Goal: Contribute content: Add original content to the website for others to see

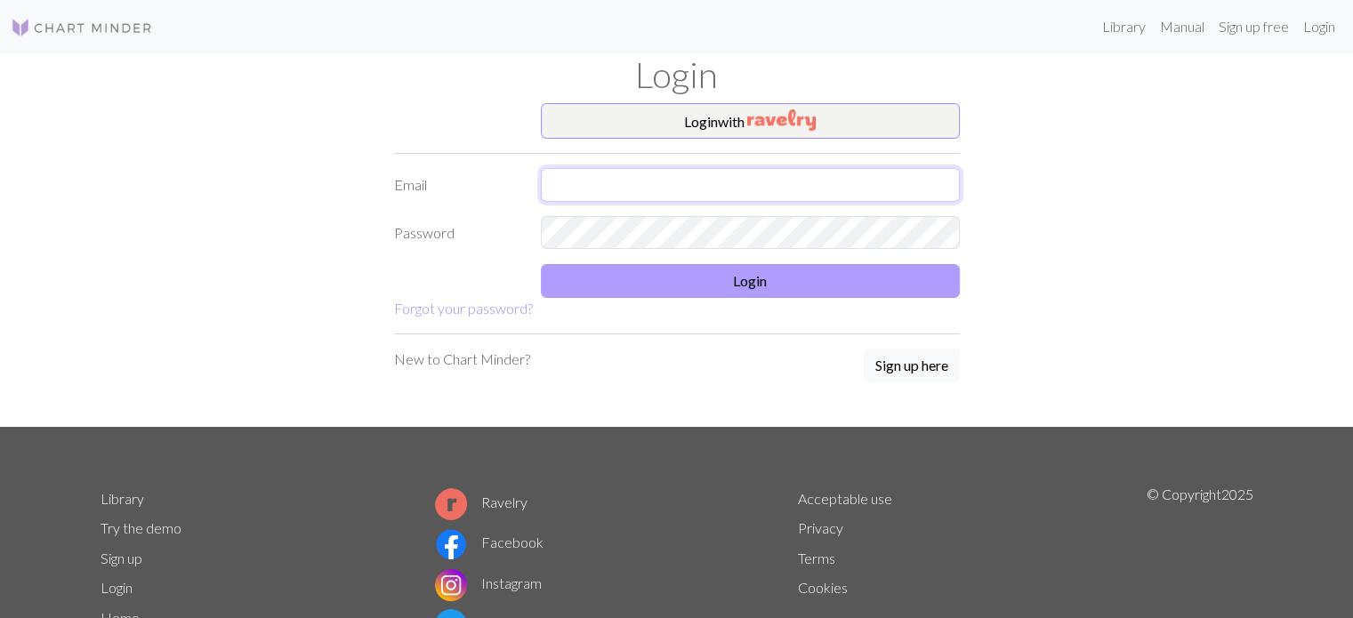
type input "[EMAIL_ADDRESS][DOMAIN_NAME]"
click at [885, 278] on button "Login" at bounding box center [750, 281] width 419 height 34
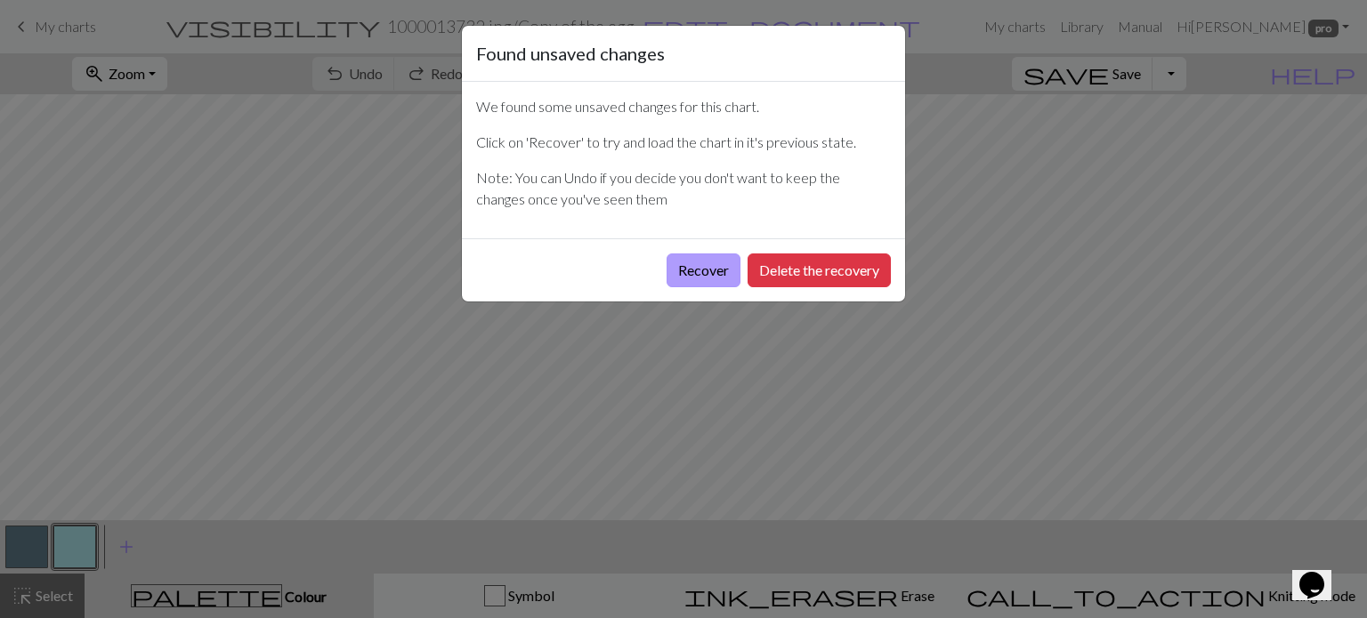
click at [691, 286] on button "Recover" at bounding box center [703, 271] width 74 height 34
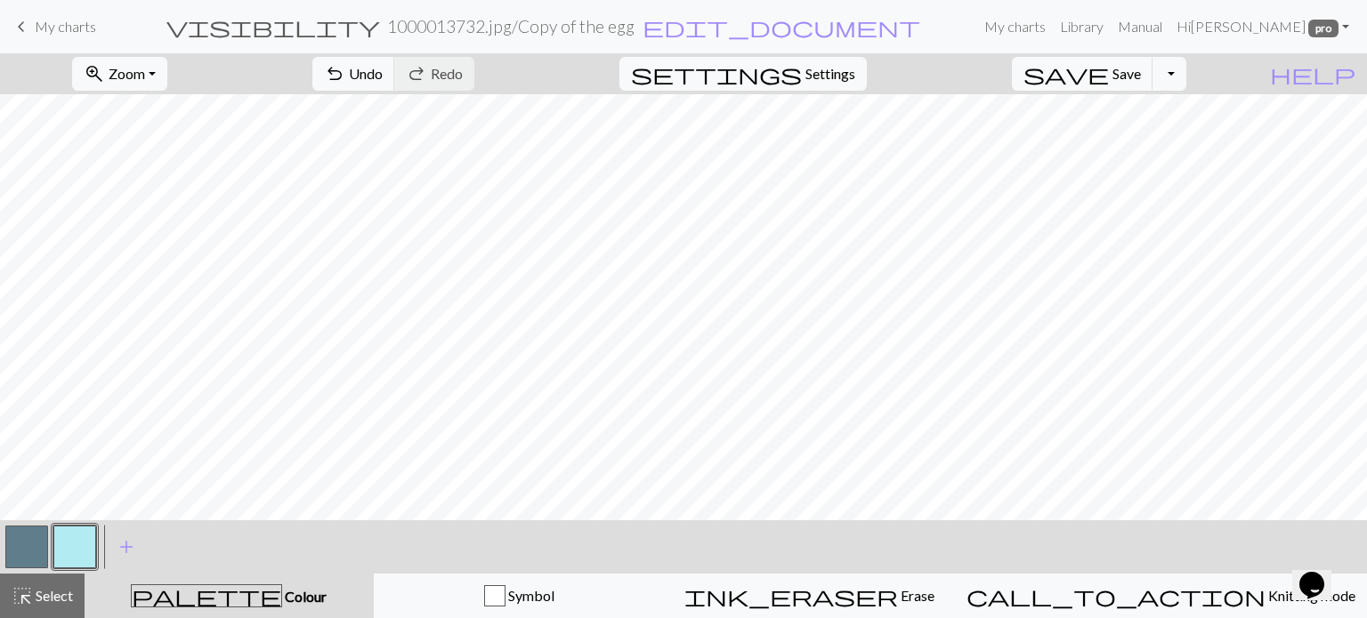
click at [58, 22] on span "My charts" at bounding box center [65, 26] width 61 height 17
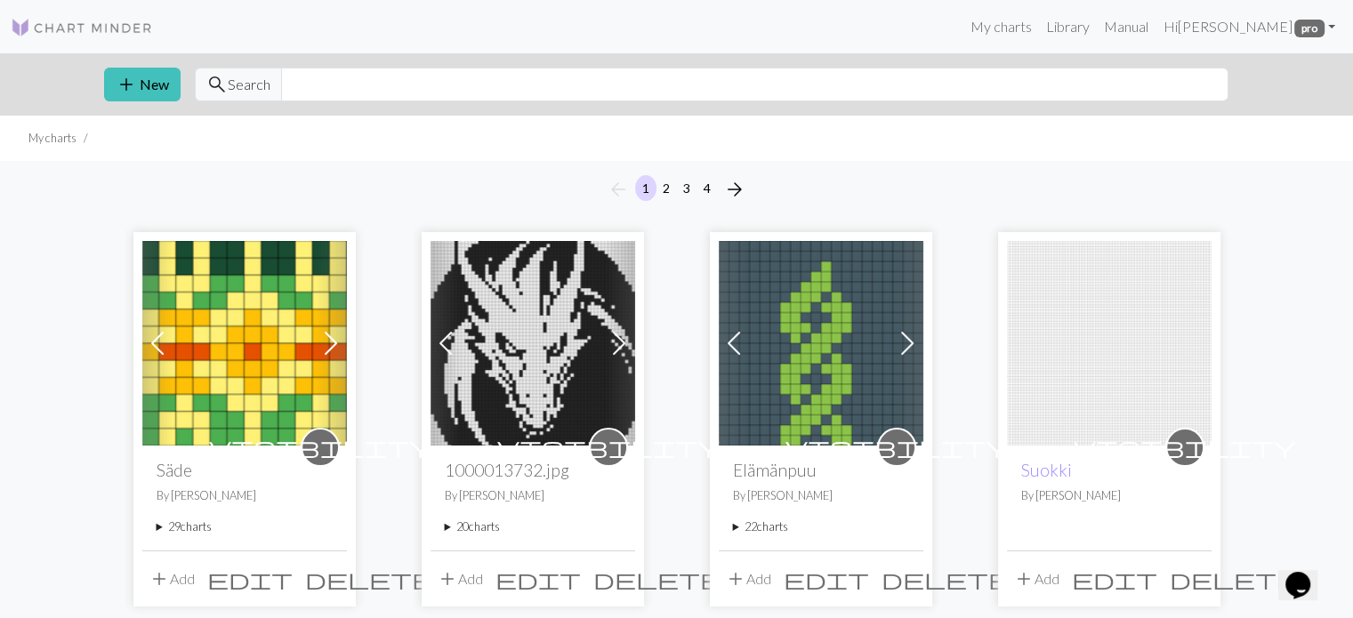
click at [448, 529] on summary "20 charts" at bounding box center [533, 527] width 176 height 17
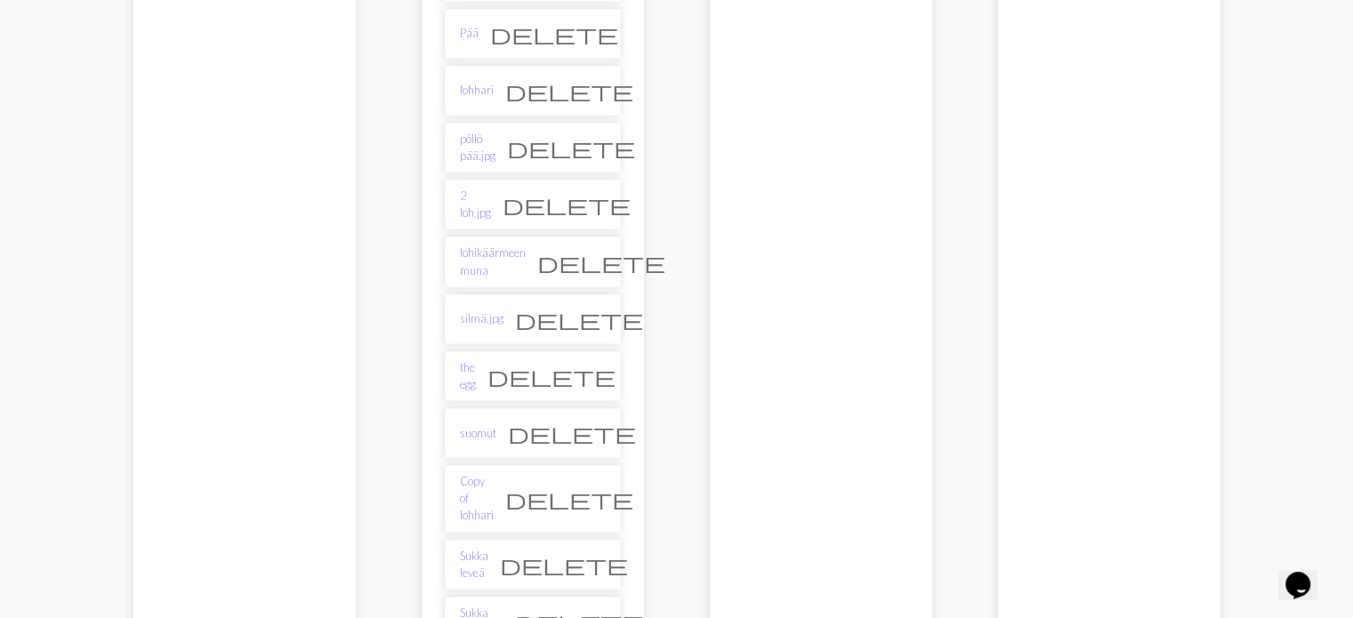
scroll to position [1068, 0]
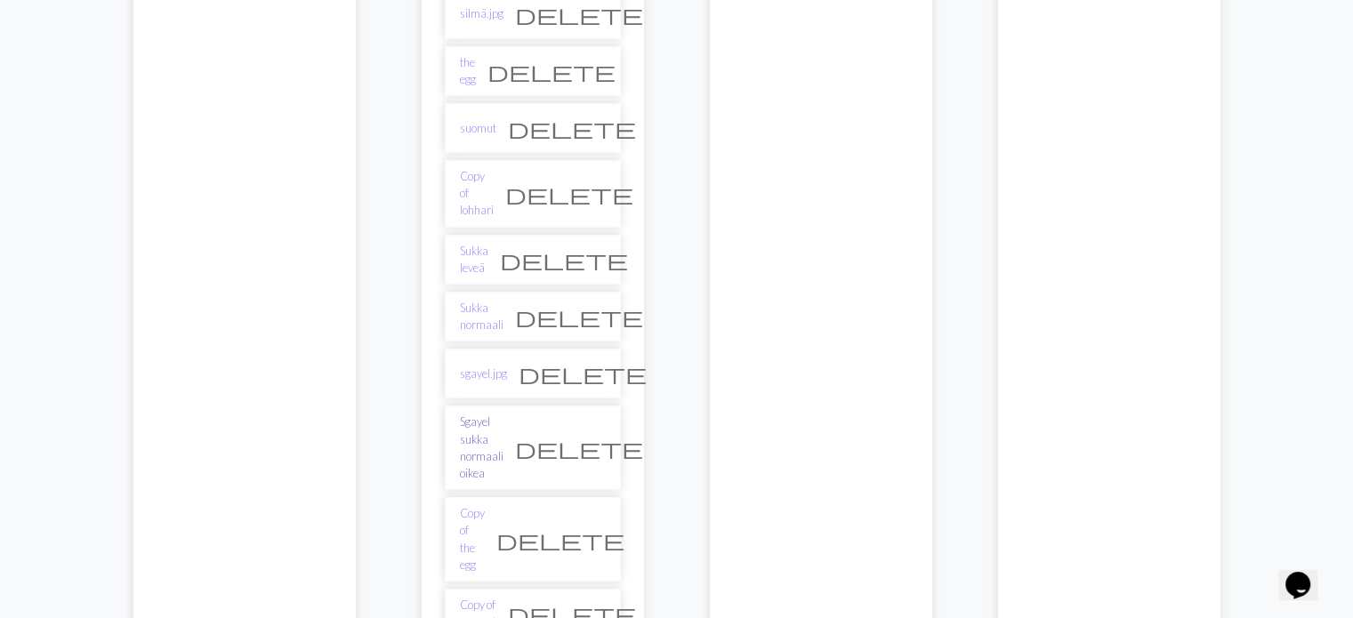
click at [504, 414] on link "Sgayel sukka normaali oikea" at bounding box center [482, 448] width 44 height 69
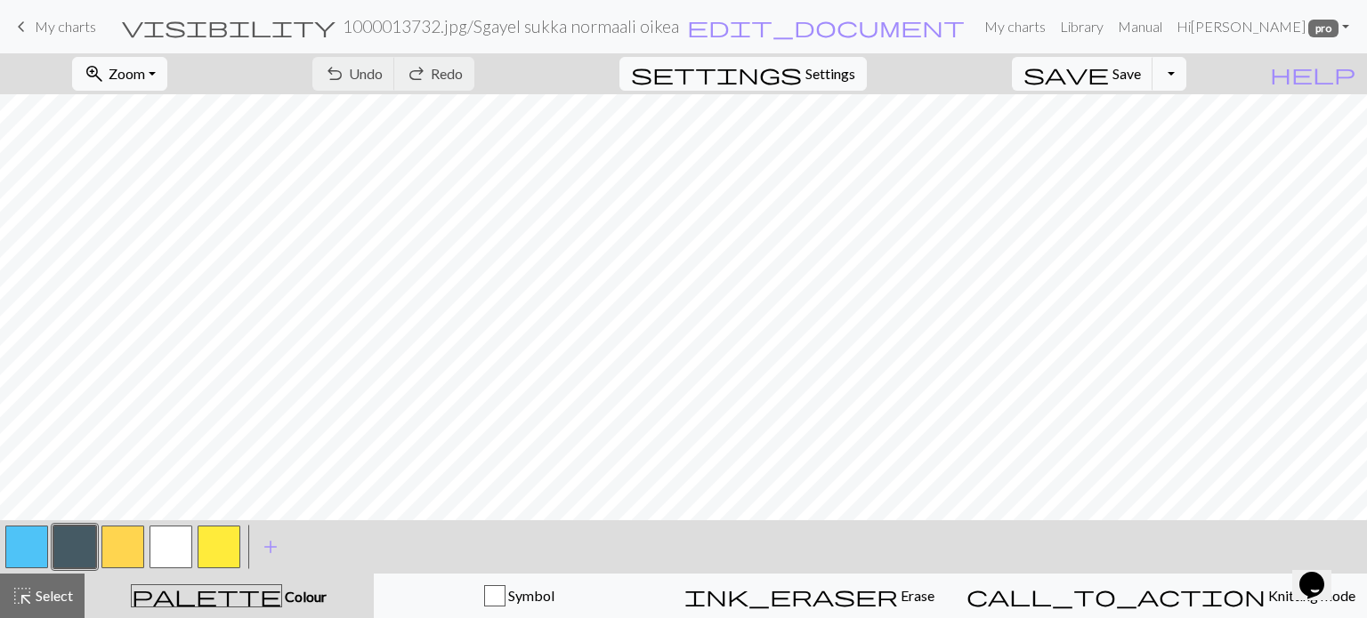
click at [615, 20] on h2 "1000013732.jpg / Sgayel sukka normaali oikea" at bounding box center [511, 26] width 336 height 20
select select "68889ac9c6c77eda56794c0d"
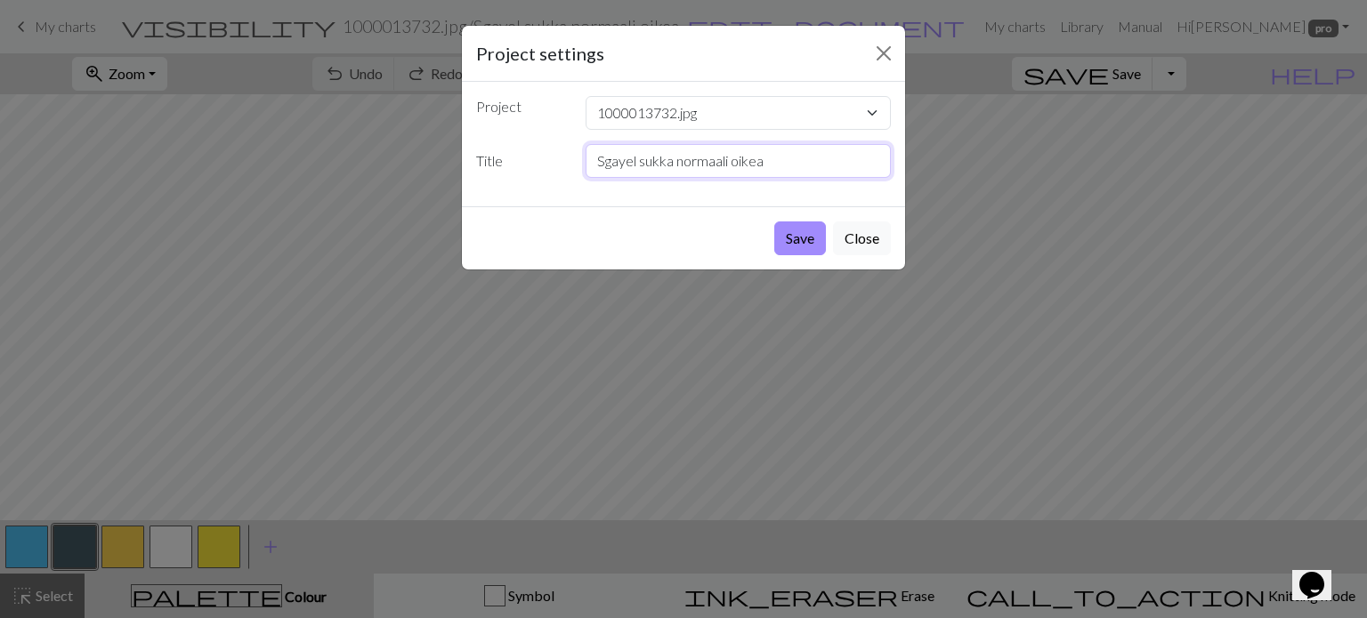
drag, startPoint x: 630, startPoint y: 161, endPoint x: 620, endPoint y: 161, distance: 9.8
click at [620, 161] on input "Sgayel sukka normaali oikea" at bounding box center [738, 161] width 306 height 34
type input "Sgaeyl sukka normaali oikea"
click at [795, 237] on button "Save" at bounding box center [800, 239] width 52 height 34
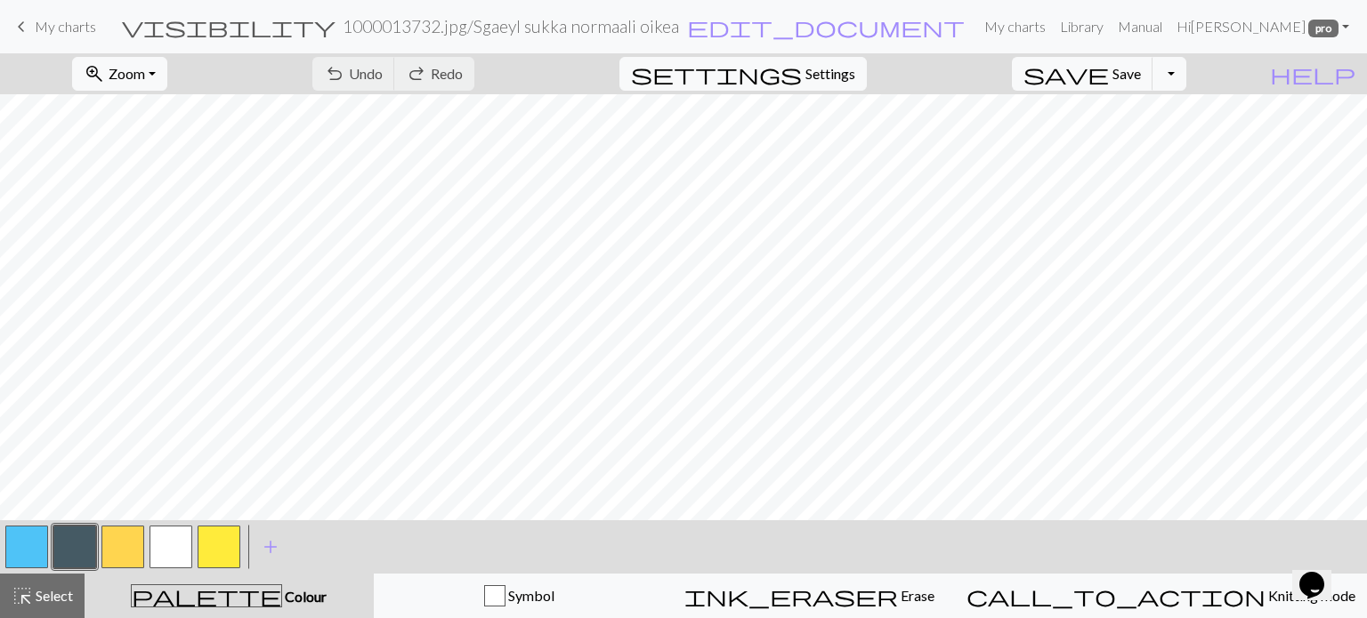
click at [23, 22] on span "keyboard_arrow_left" at bounding box center [21, 26] width 21 height 25
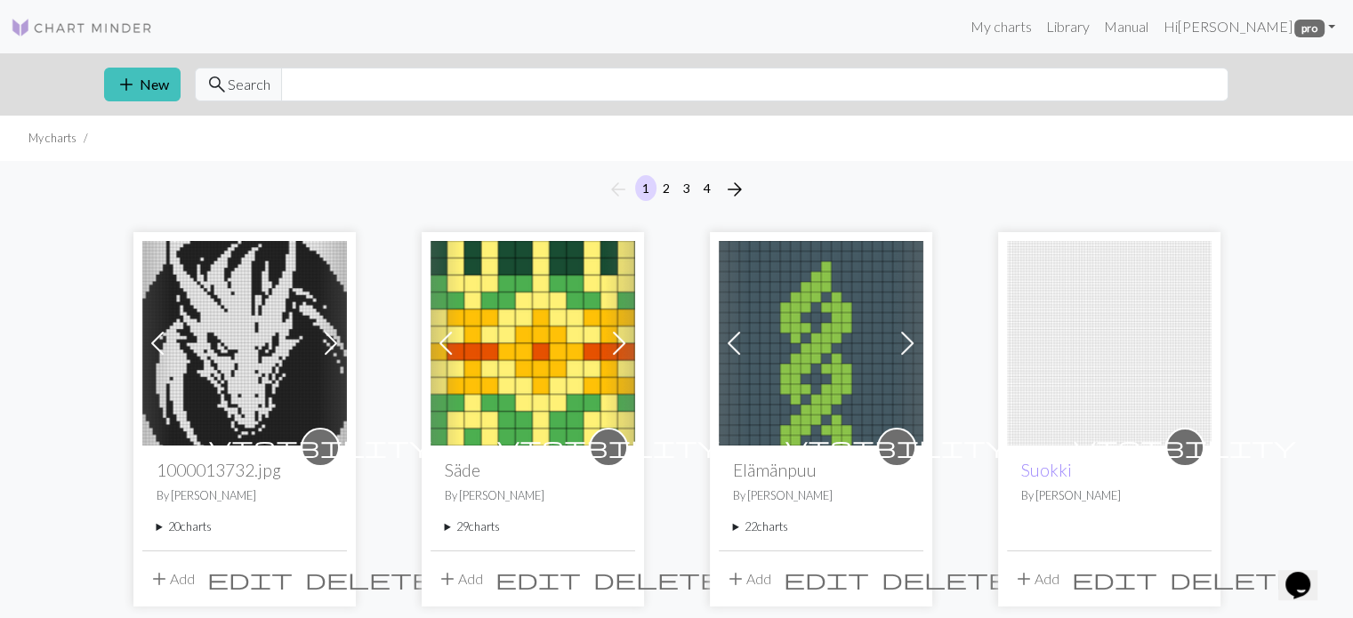
click at [157, 522] on summary "20 charts" at bounding box center [245, 527] width 176 height 17
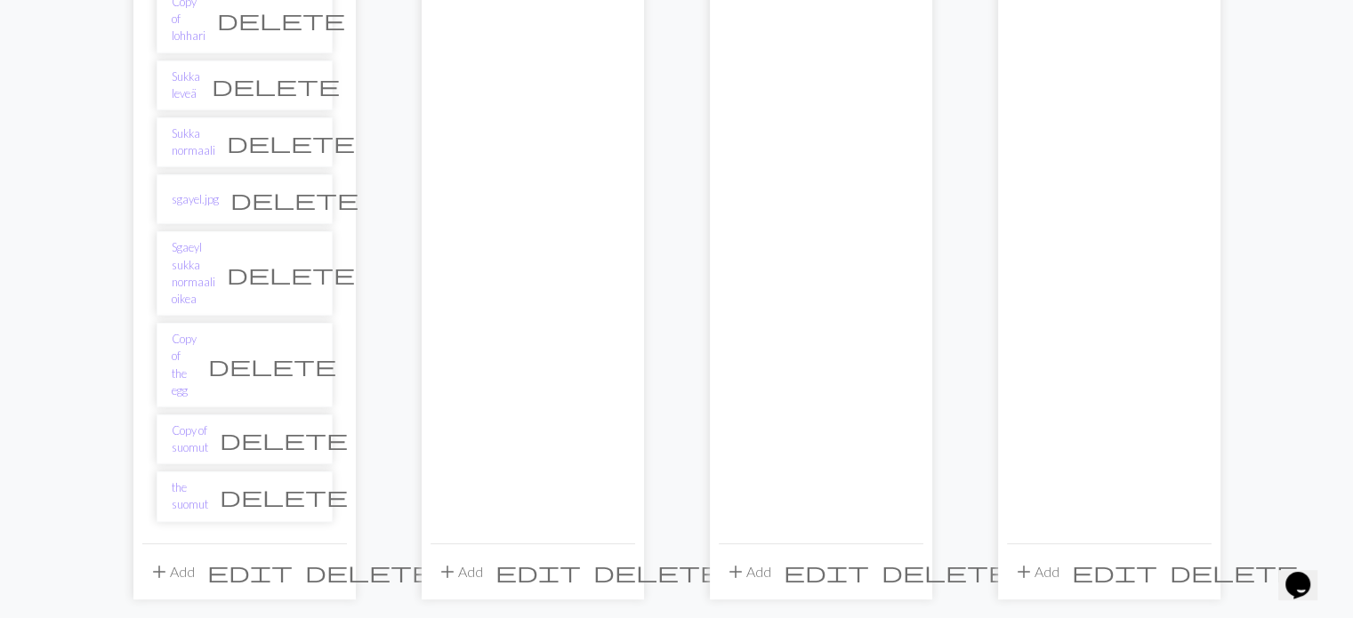
scroll to position [1246, 0]
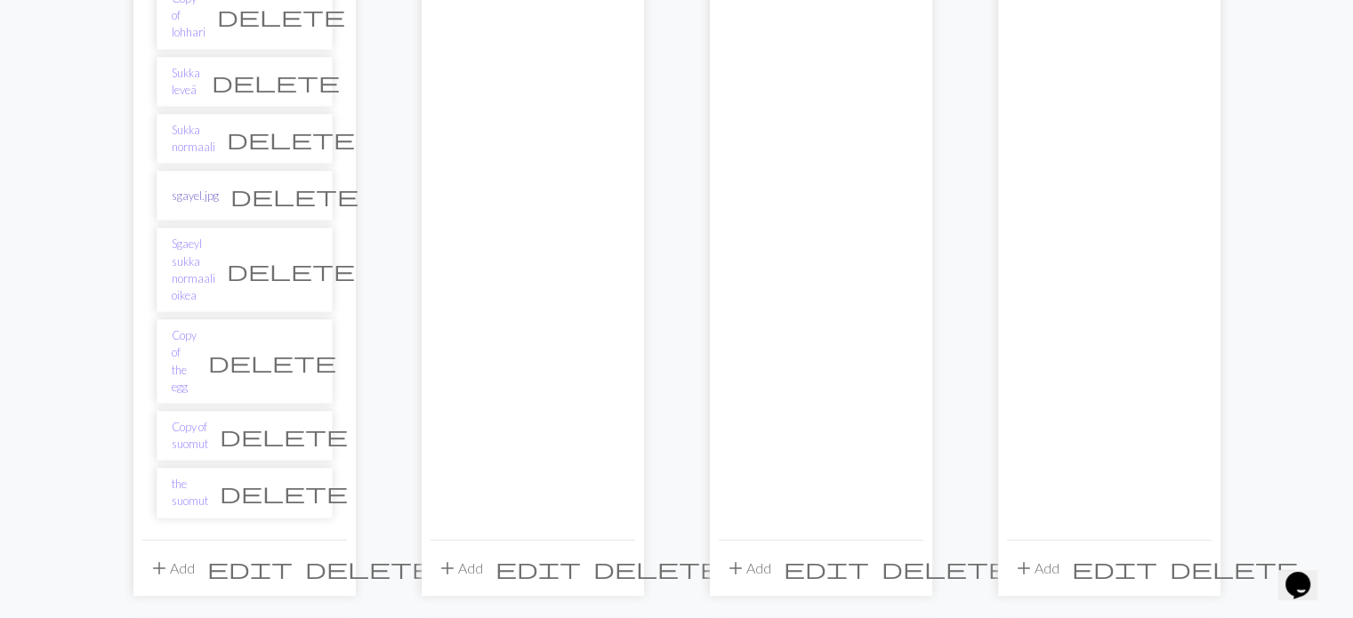
click at [189, 188] on link "sgayel.jpg" at bounding box center [195, 196] width 47 height 17
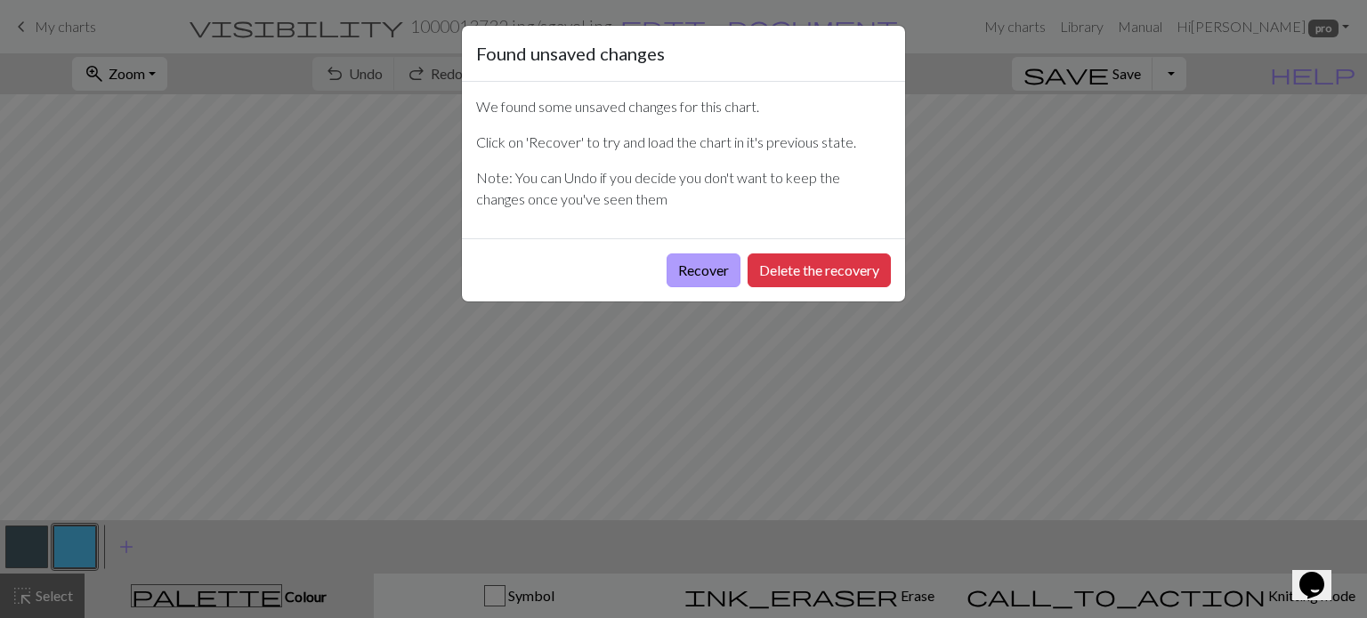
click at [699, 270] on button "Recover" at bounding box center [703, 271] width 74 height 34
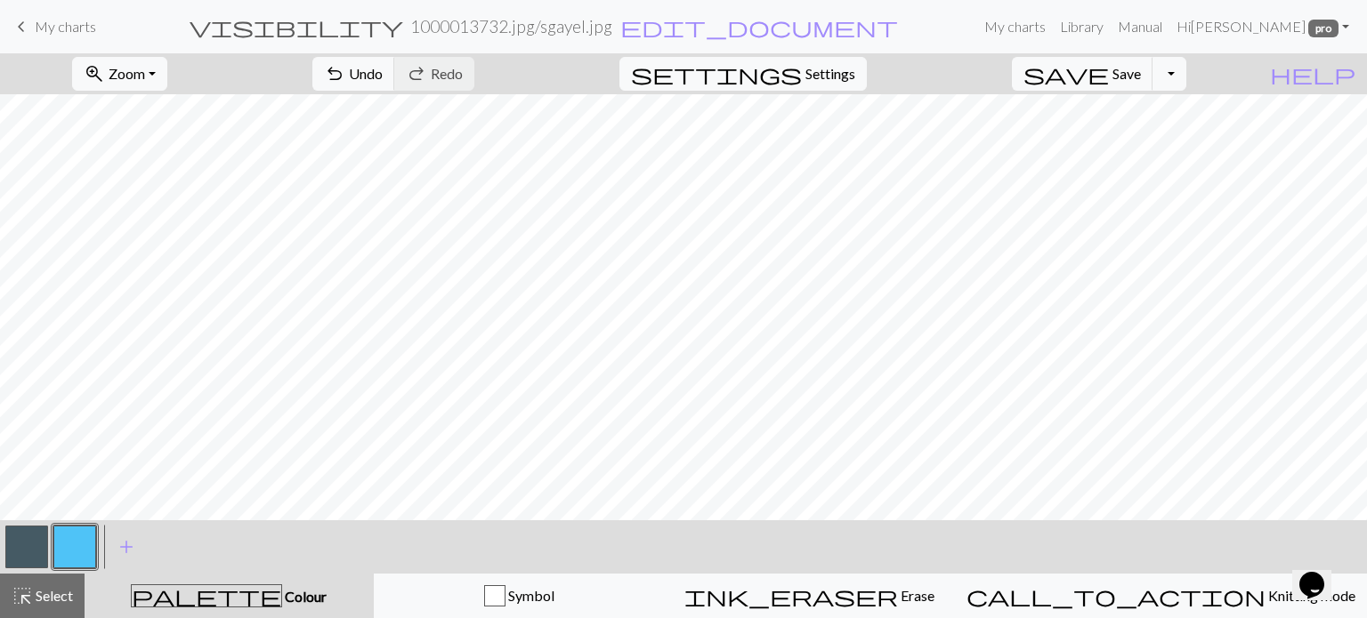
click at [598, 28] on h2 "1000013732.jpg / sgayel.jpg" at bounding box center [511, 26] width 202 height 20
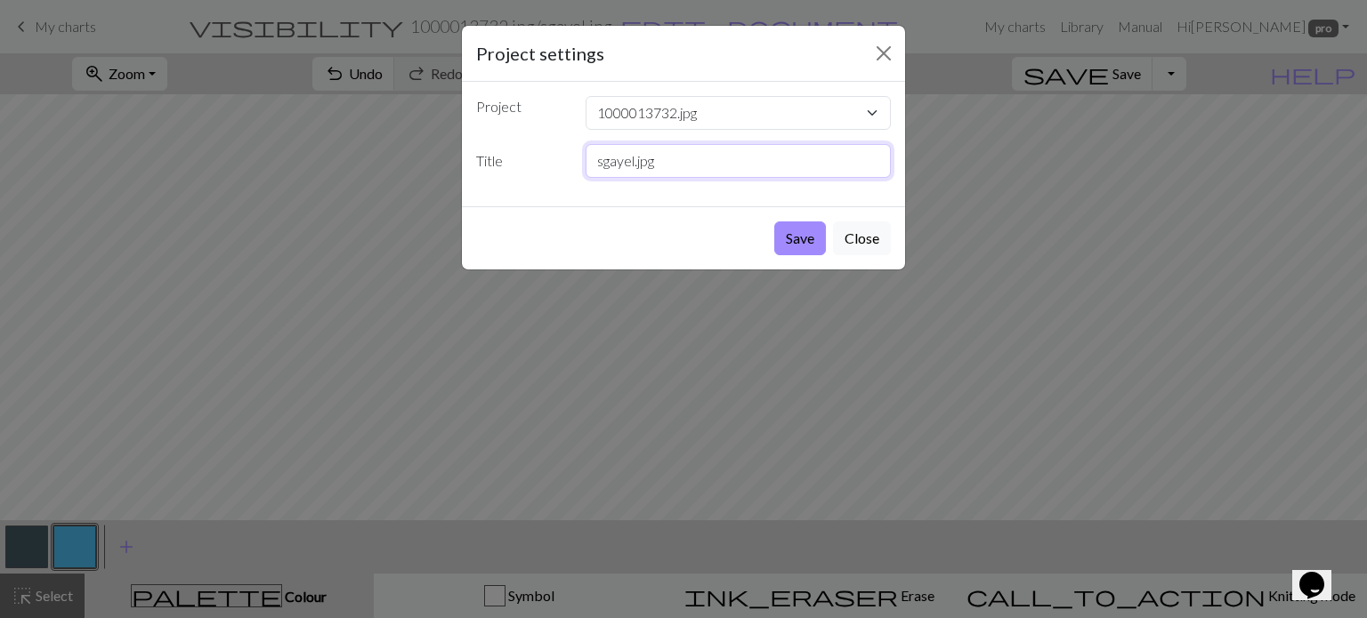
drag, startPoint x: 618, startPoint y: 160, endPoint x: 633, endPoint y: 158, distance: 15.2
click at [633, 158] on input "sgayel.jpg" at bounding box center [738, 161] width 306 height 34
type input "sgayel.jpg"
click at [812, 236] on button "Save" at bounding box center [800, 239] width 52 height 34
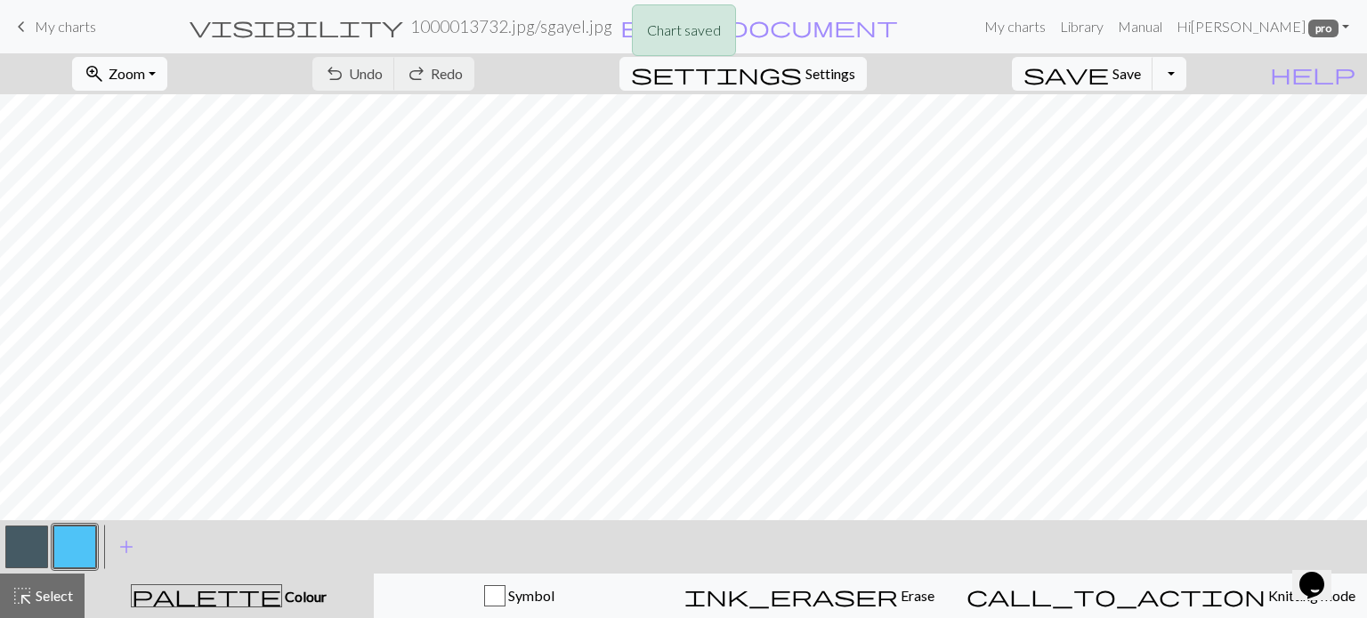
click at [145, 79] on span "Zoom" at bounding box center [127, 73] width 36 height 17
click at [189, 211] on button "50%" at bounding box center [144, 213] width 141 height 28
click at [36, 541] on button "button" at bounding box center [26, 547] width 43 height 43
click at [68, 541] on button "button" at bounding box center [74, 547] width 43 height 43
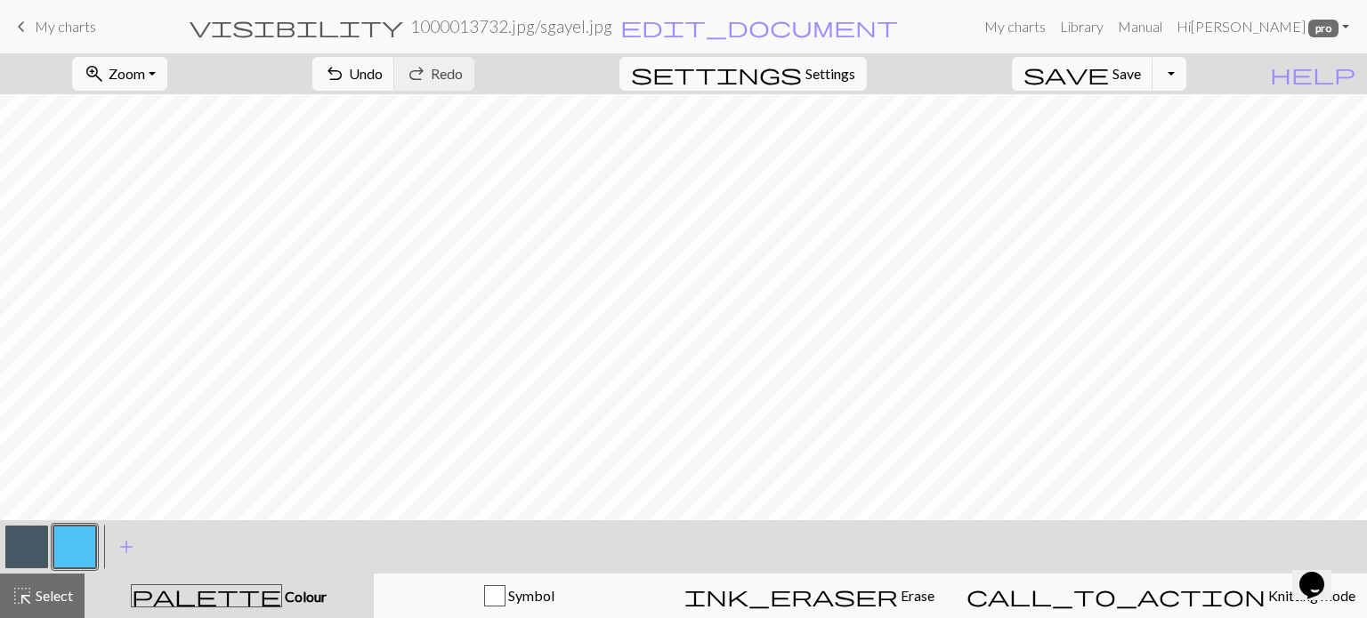
click at [31, 550] on button "button" at bounding box center [26, 547] width 43 height 43
drag, startPoint x: 68, startPoint y: 548, endPoint x: 122, endPoint y: 529, distance: 57.4
click at [68, 547] on button "button" at bounding box center [74, 547] width 43 height 43
drag, startPoint x: 32, startPoint y: 555, endPoint x: 82, endPoint y: 541, distance: 51.8
click at [36, 553] on button "button" at bounding box center [26, 547] width 43 height 43
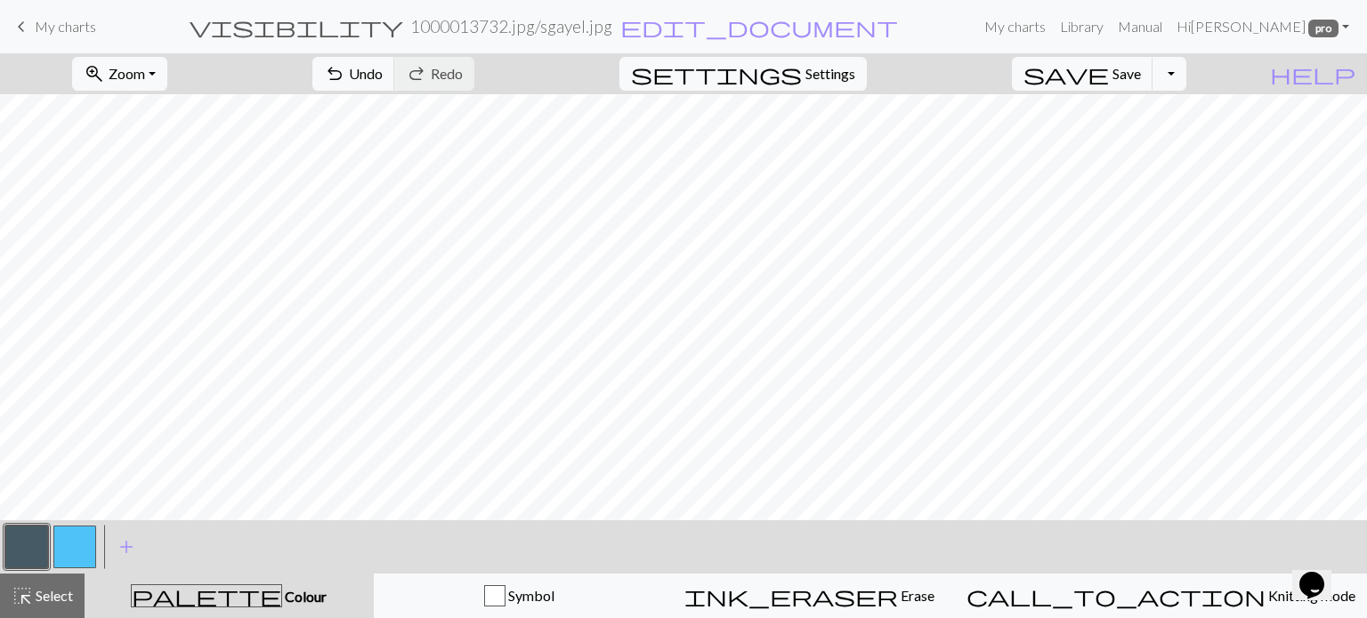
click at [82, 545] on button "button" at bounding box center [74, 547] width 43 height 43
drag, startPoint x: 30, startPoint y: 541, endPoint x: 107, endPoint y: 521, distance: 79.2
click at [31, 541] on button "button" at bounding box center [26, 547] width 43 height 43
click at [395, 82] on button "undo Undo Undo" at bounding box center [353, 74] width 83 height 34
click at [38, 549] on button "button" at bounding box center [26, 547] width 43 height 43
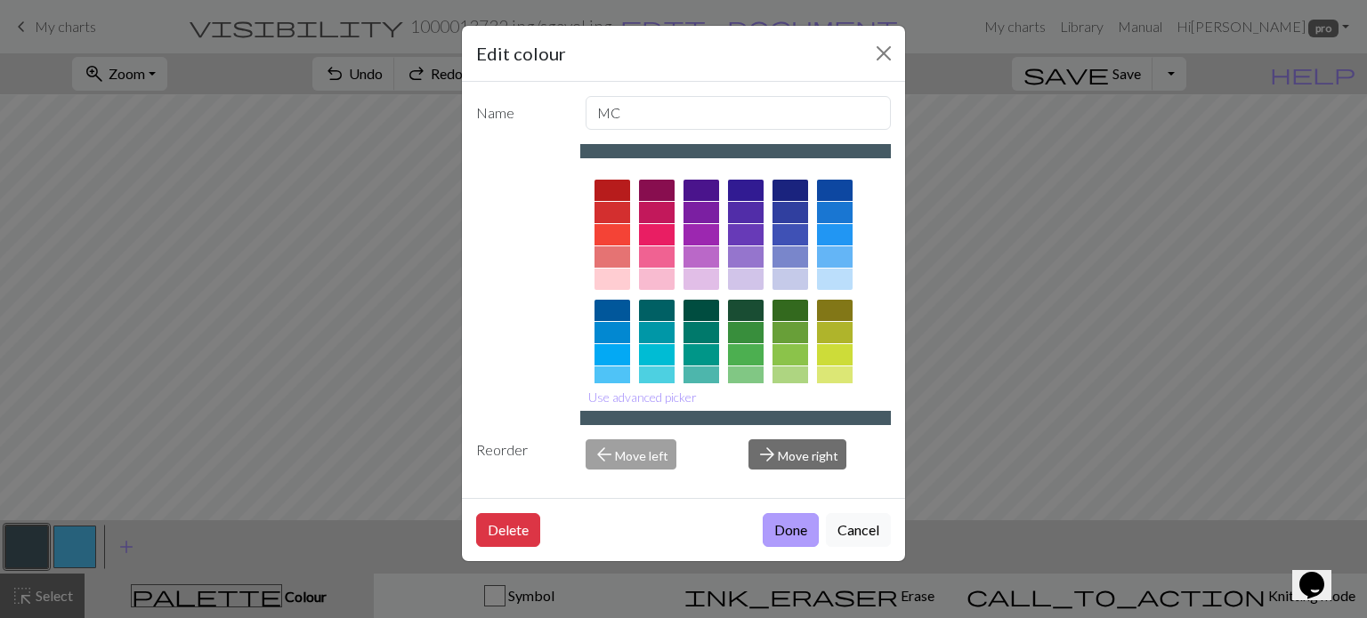
click at [776, 519] on button "Done" at bounding box center [791, 530] width 56 height 34
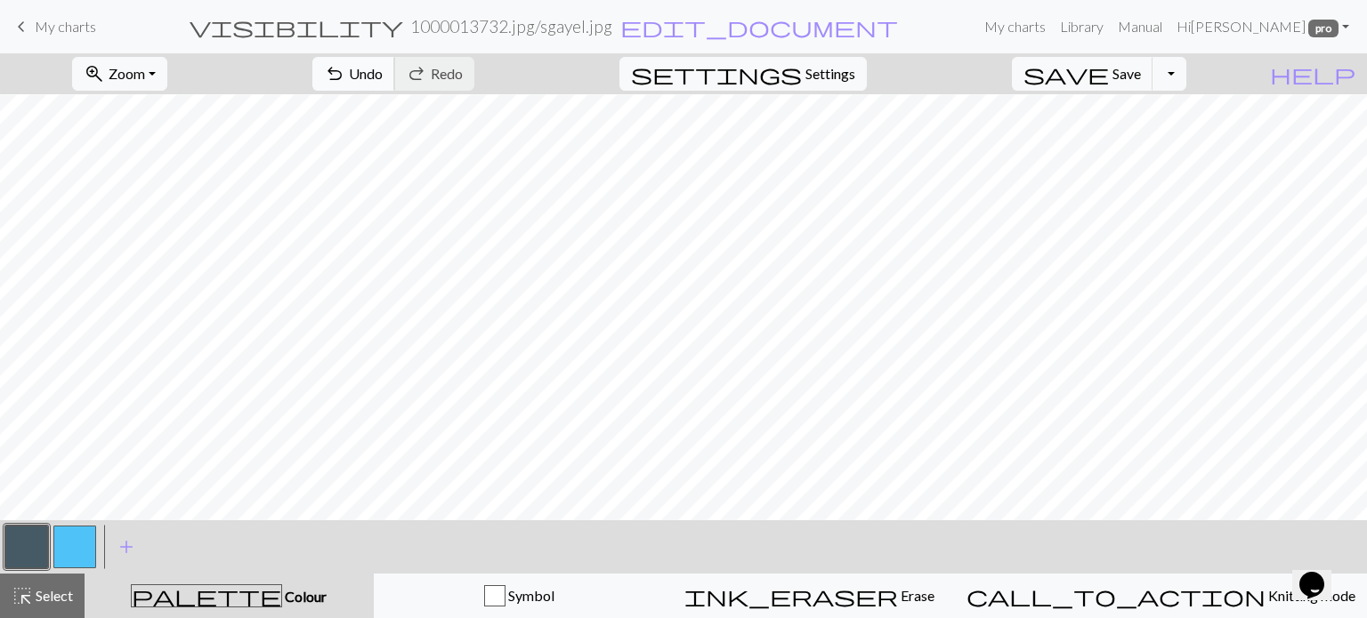
click at [383, 70] on span "Undo" at bounding box center [366, 73] width 34 height 17
click at [85, 545] on button "button" at bounding box center [74, 547] width 43 height 43
click at [345, 69] on span "undo" at bounding box center [334, 73] width 21 height 25
click at [345, 70] on span "undo" at bounding box center [334, 73] width 21 height 25
drag, startPoint x: 28, startPoint y: 560, endPoint x: 178, endPoint y: 508, distance: 158.1
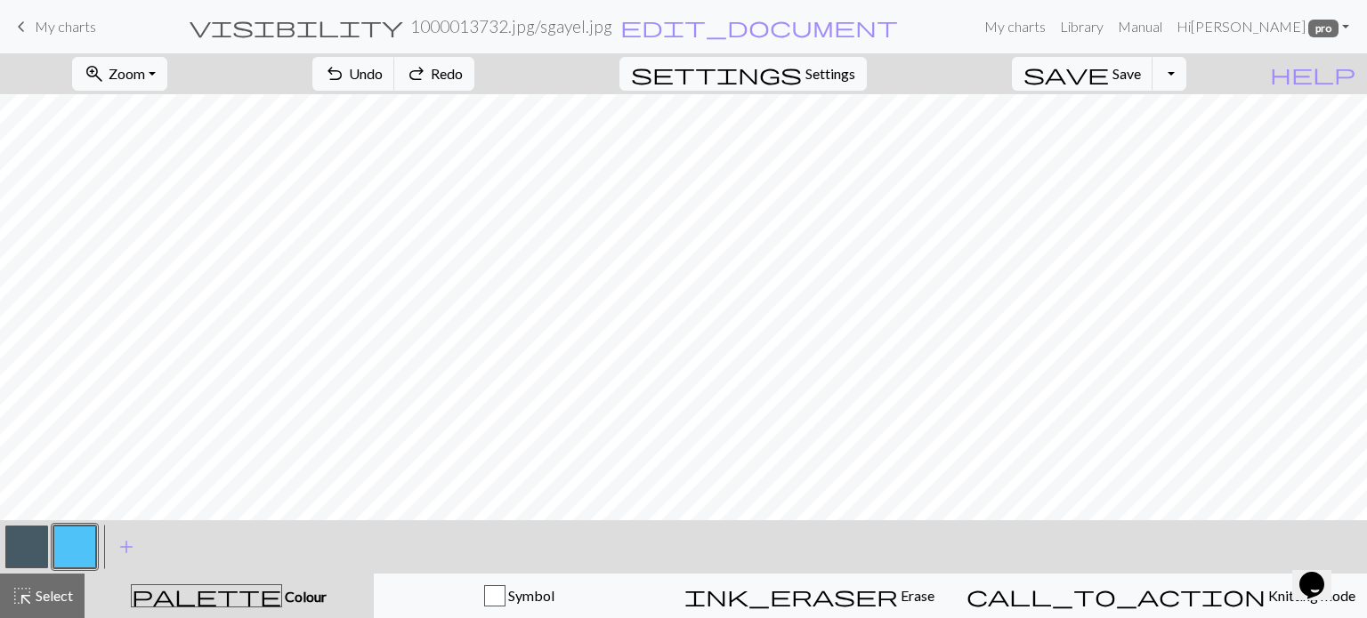
click at [36, 555] on button "button" at bounding box center [26, 547] width 43 height 43
click at [395, 88] on button "undo Undo Undo" at bounding box center [353, 74] width 83 height 34
click at [1141, 77] on span "Save" at bounding box center [1126, 73] width 28 height 17
click at [79, 549] on button "button" at bounding box center [74, 547] width 43 height 43
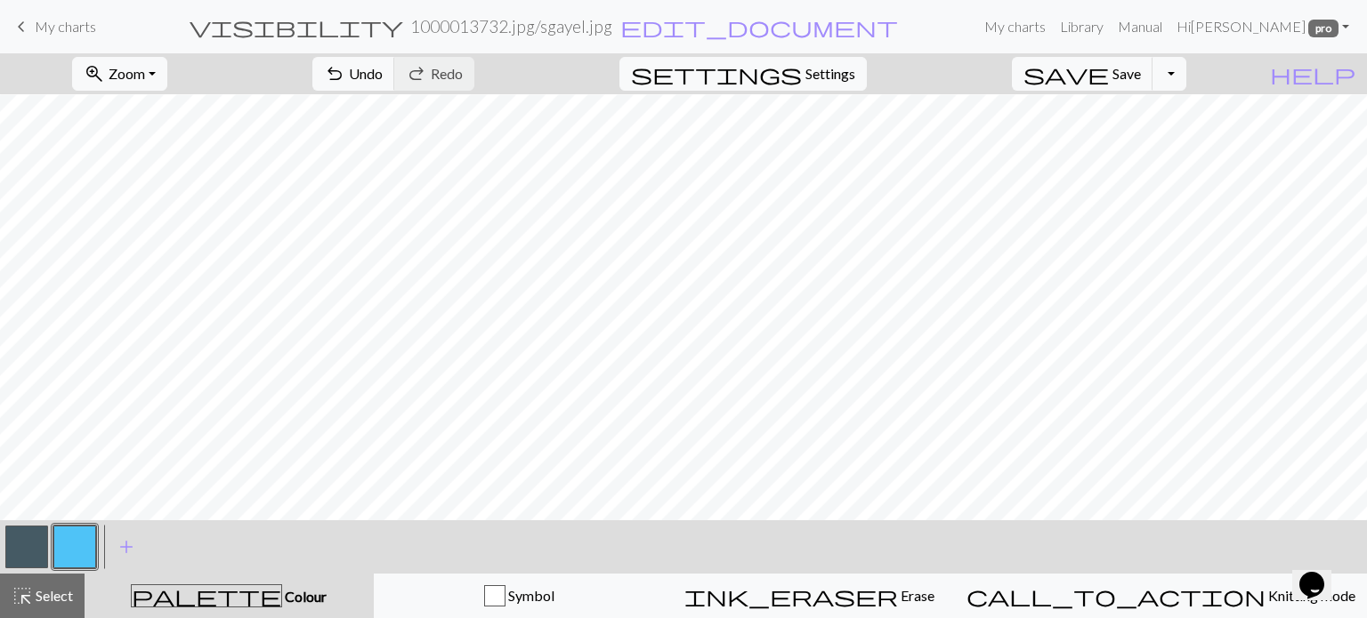
drag, startPoint x: 28, startPoint y: 556, endPoint x: 111, endPoint y: 510, distance: 94.8
click at [30, 555] on button "button" at bounding box center [26, 547] width 43 height 43
click at [79, 547] on button "button" at bounding box center [74, 547] width 43 height 43
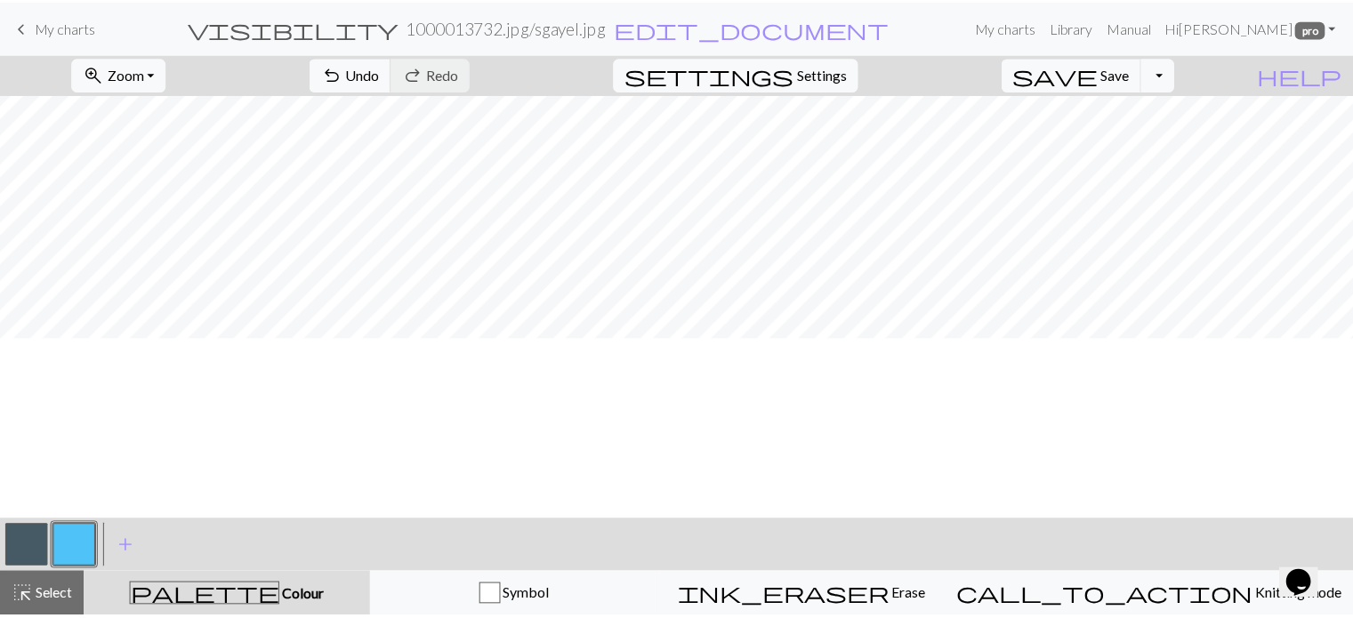
scroll to position [0, 0]
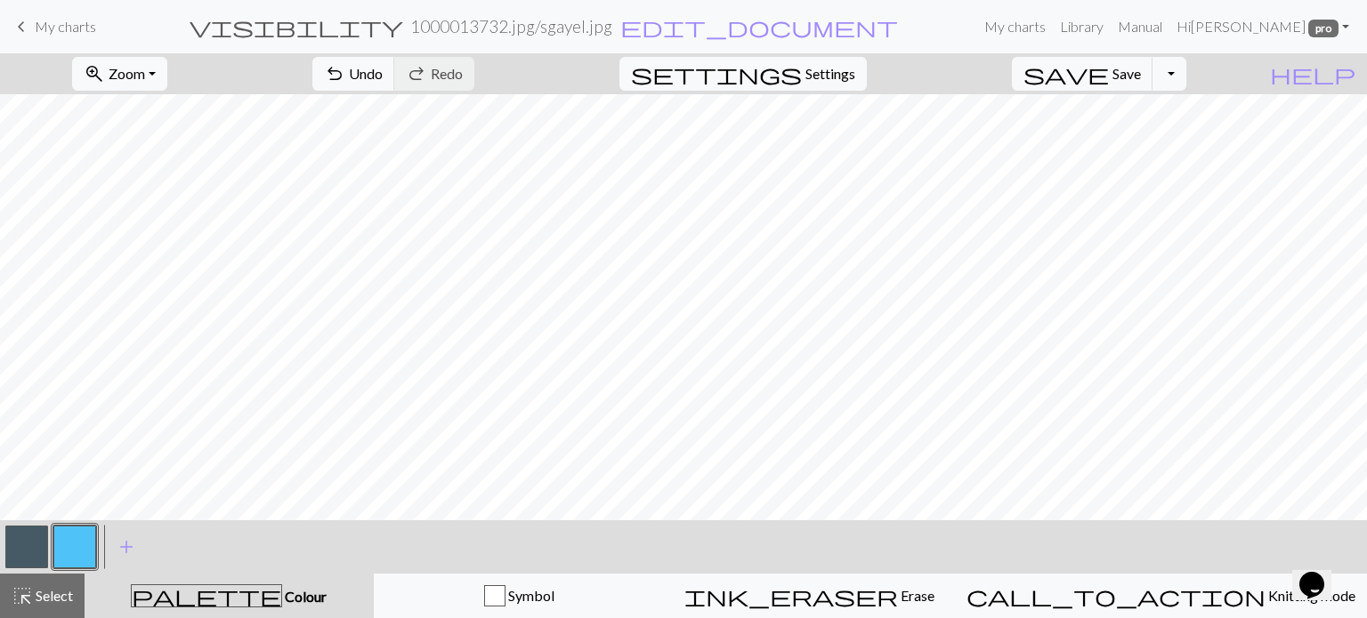
drag, startPoint x: 72, startPoint y: 20, endPoint x: 757, endPoint y: 71, distance: 687.0
click at [72, 22] on span "My charts" at bounding box center [65, 26] width 61 height 17
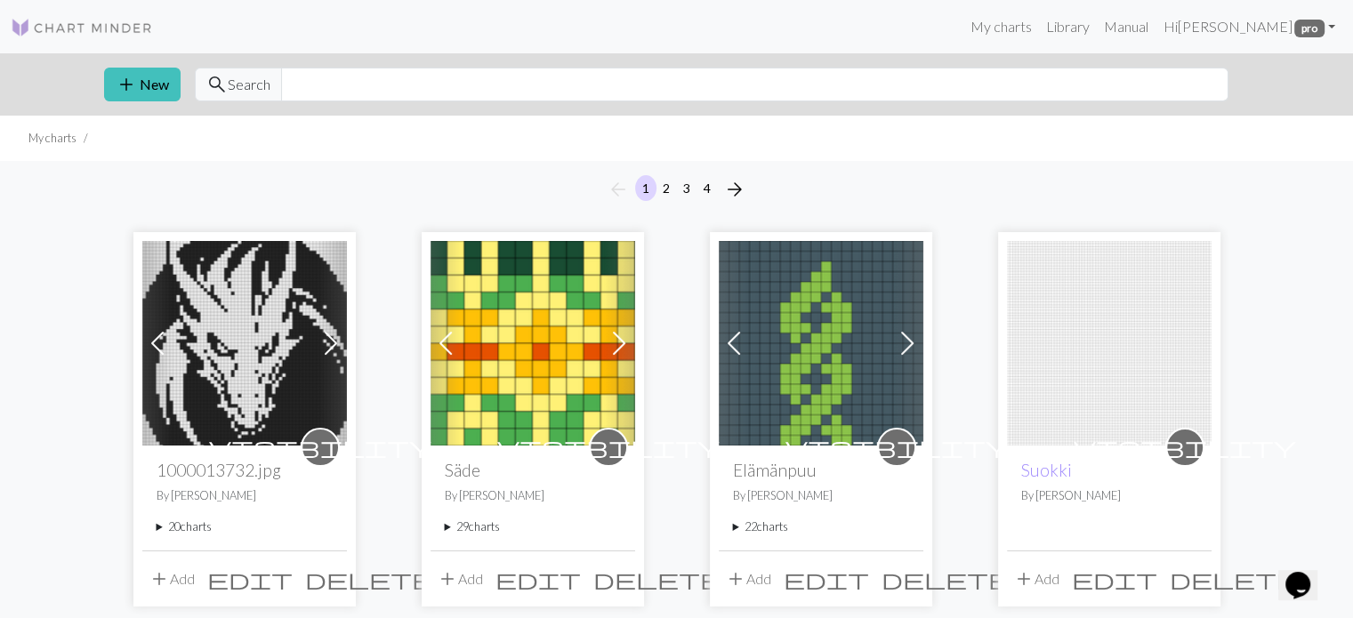
click at [158, 527] on summary "20 charts" at bounding box center [245, 527] width 176 height 17
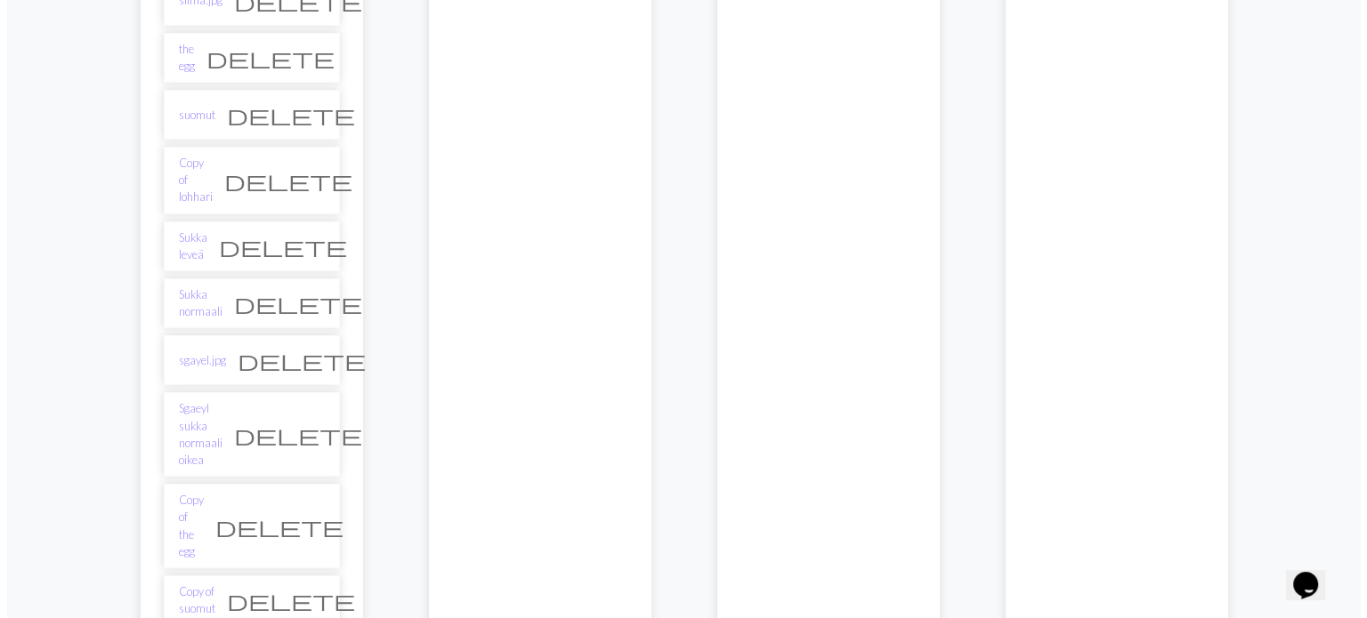
scroll to position [1335, 0]
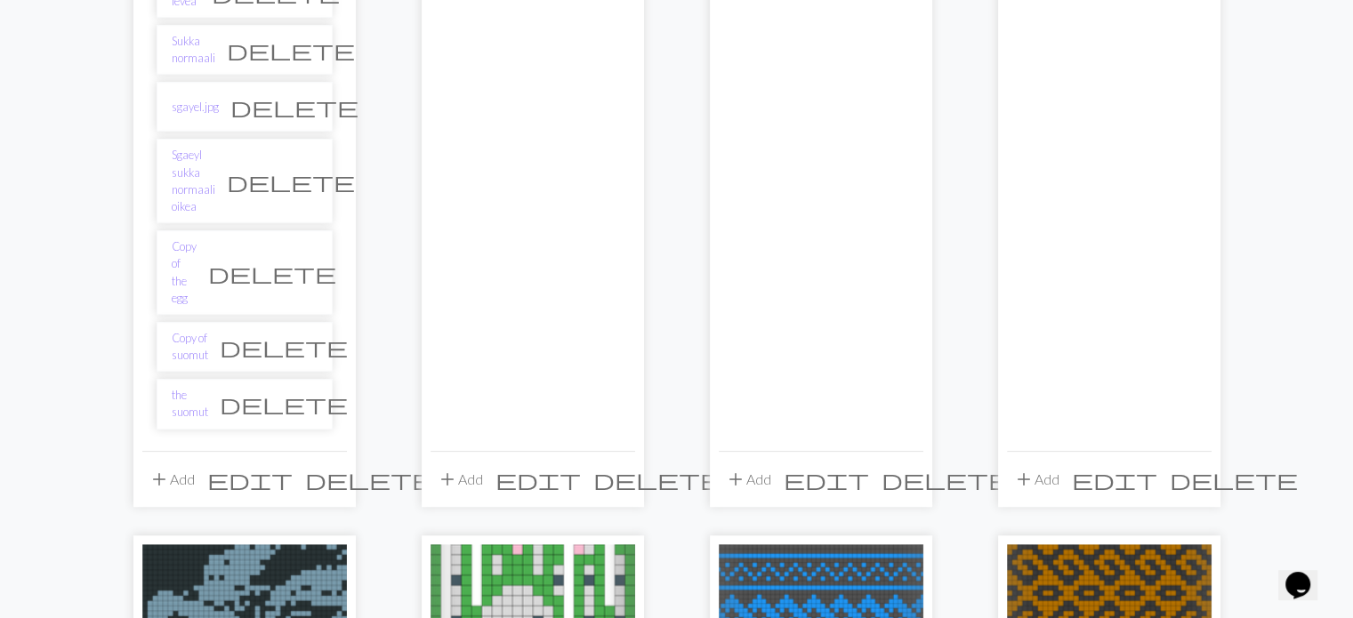
click at [157, 467] on span "add" at bounding box center [159, 479] width 21 height 25
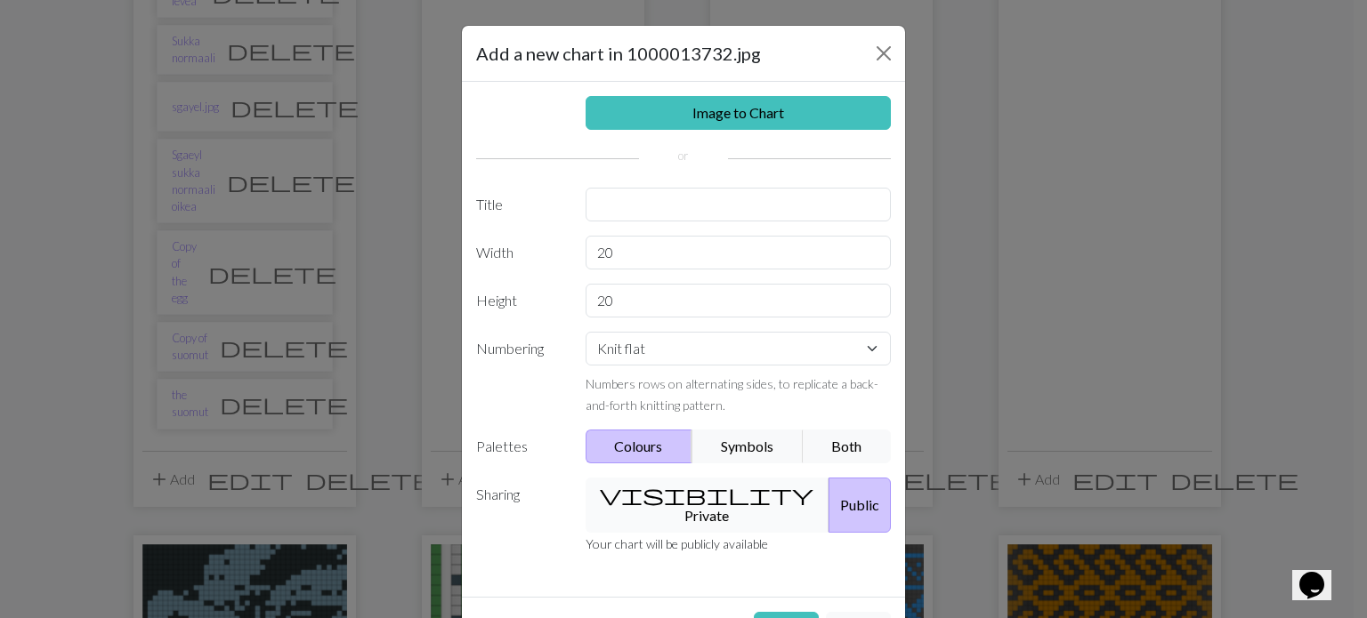
click at [655, 496] on button "visibility Private" at bounding box center [707, 505] width 245 height 55
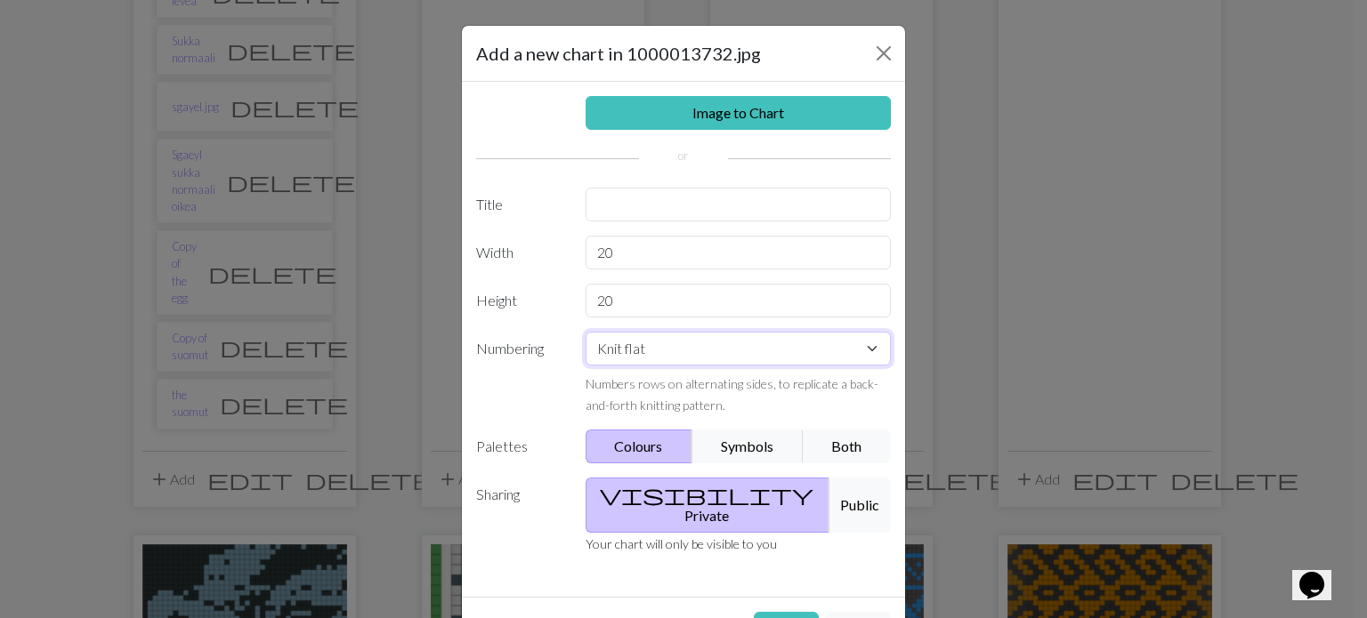
click at [743, 343] on select "Knit flat Knit in the round Lace knitting Cross stitch" at bounding box center [738, 349] width 306 height 34
click at [651, 198] on input "text" at bounding box center [738, 205] width 306 height 34
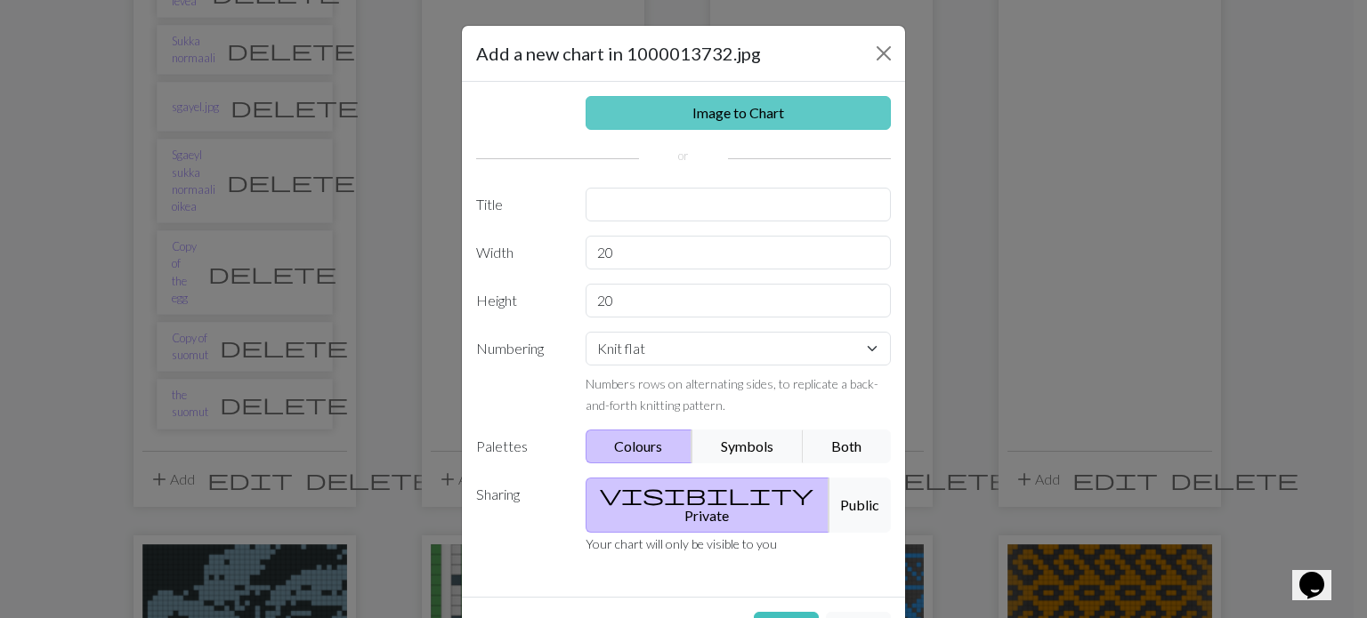
click at [741, 105] on link "Image to Chart" at bounding box center [738, 113] width 306 height 34
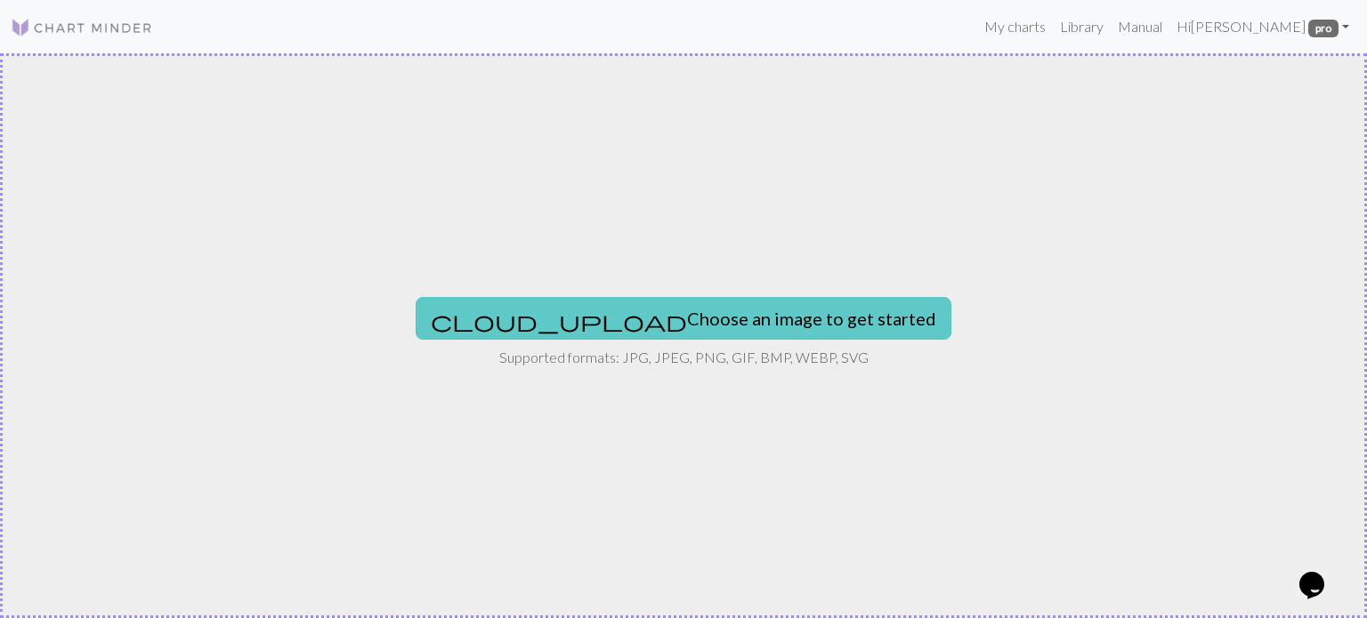
click at [707, 316] on button "cloud_upload Choose an image to get started" at bounding box center [684, 318] width 536 height 43
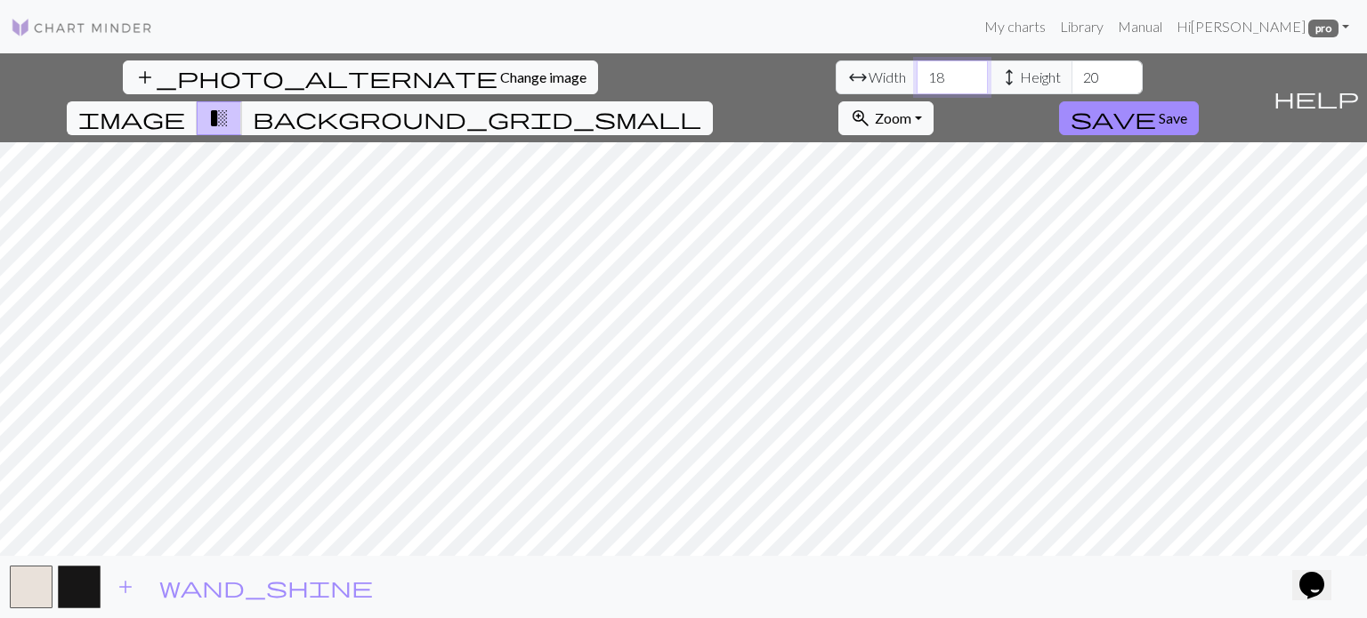
drag, startPoint x: 423, startPoint y: 77, endPoint x: 399, endPoint y: 81, distance: 24.3
click at [917, 81] on input "18" at bounding box center [952, 78] width 71 height 34
type input "80"
drag, startPoint x: 573, startPoint y: 78, endPoint x: 552, endPoint y: 83, distance: 21.8
click at [1071, 83] on input "20" at bounding box center [1106, 78] width 71 height 34
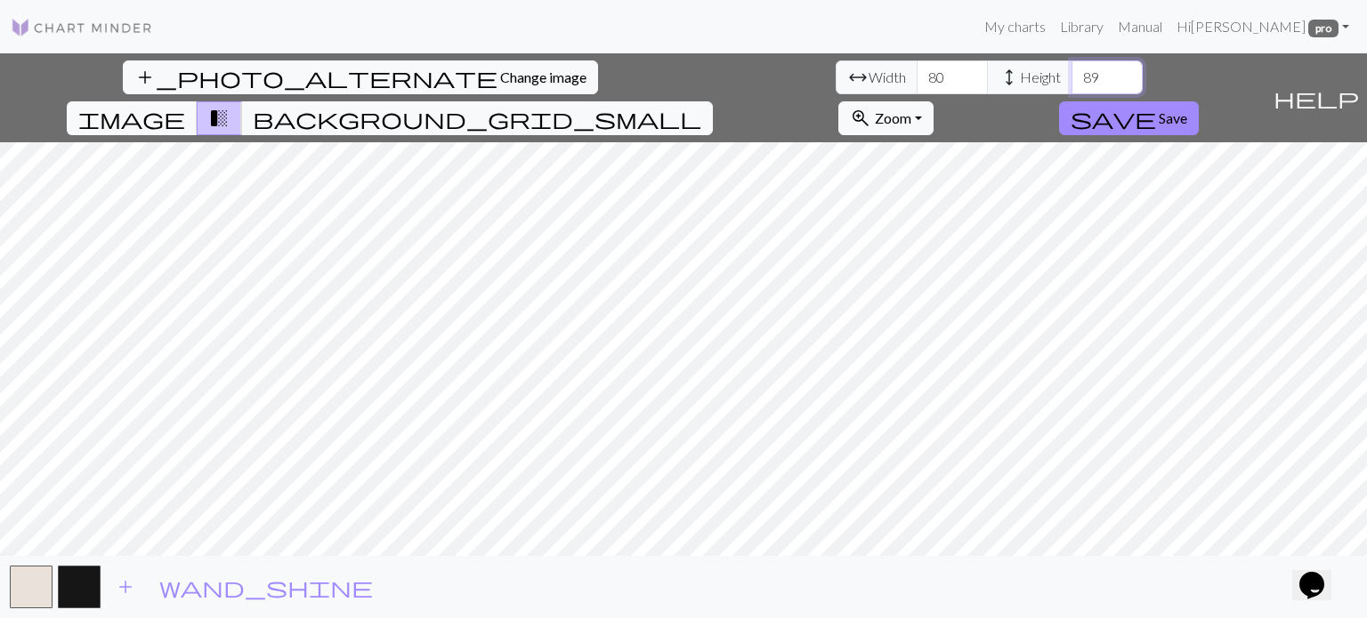
click at [1071, 81] on input "89" at bounding box center [1106, 78] width 71 height 34
click at [1071, 81] on input "88" at bounding box center [1106, 78] width 71 height 34
type input "87"
click at [1071, 81] on input "87" at bounding box center [1106, 78] width 71 height 34
click at [677, 559] on div "add_photo_alternate Change image arrow_range Width 80 height Height 87 image tr…" at bounding box center [683, 335] width 1367 height 565
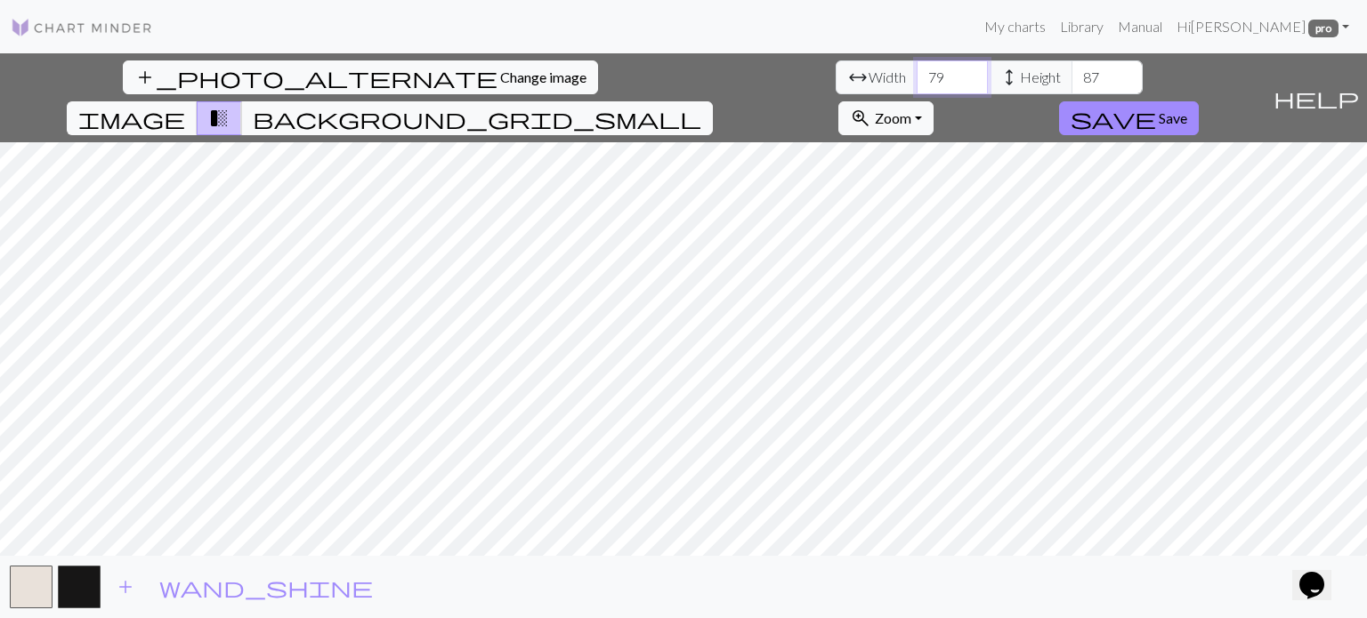
click at [917, 82] on input "79" at bounding box center [952, 78] width 71 height 34
click at [917, 82] on input "78" at bounding box center [952, 78] width 71 height 34
click at [917, 82] on input "77" at bounding box center [952, 78] width 71 height 34
click at [917, 82] on input "76" at bounding box center [952, 78] width 71 height 34
click at [917, 82] on input "75" at bounding box center [952, 78] width 71 height 34
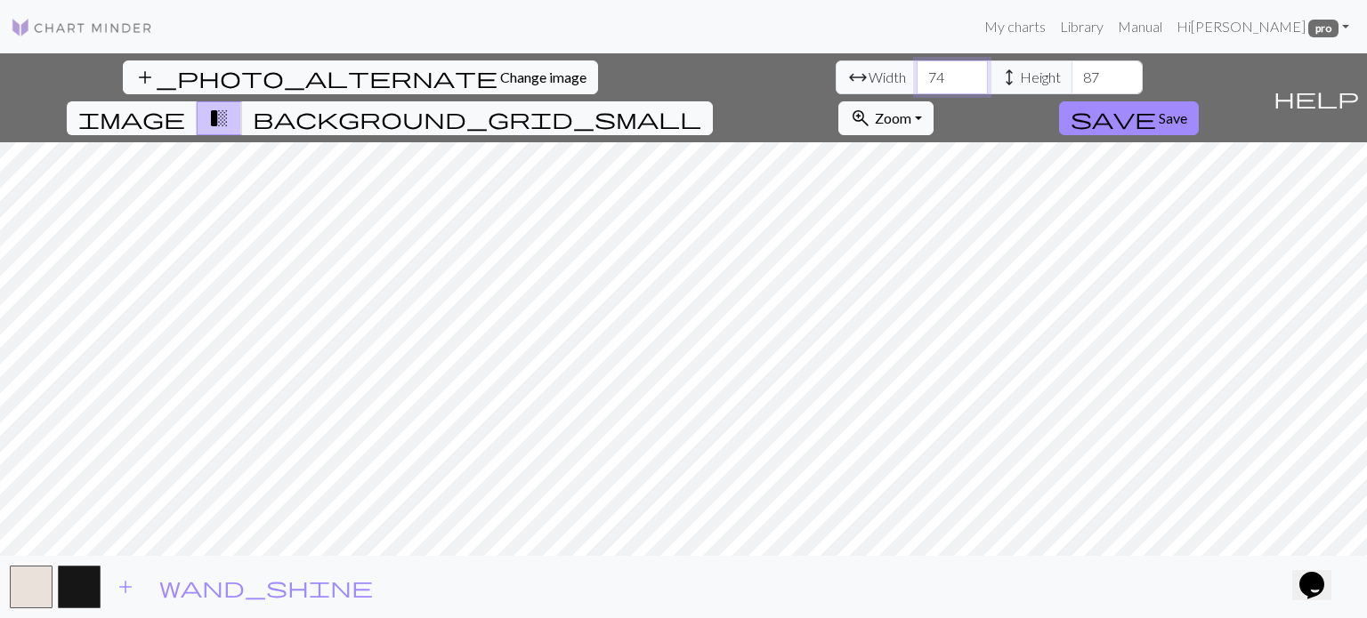
click at [917, 82] on input "74" at bounding box center [952, 78] width 71 height 34
type input "73"
click at [917, 82] on input "73" at bounding box center [952, 78] width 71 height 34
click at [1071, 84] on input "86" at bounding box center [1106, 78] width 71 height 34
click at [1071, 84] on input "85" at bounding box center [1106, 78] width 71 height 34
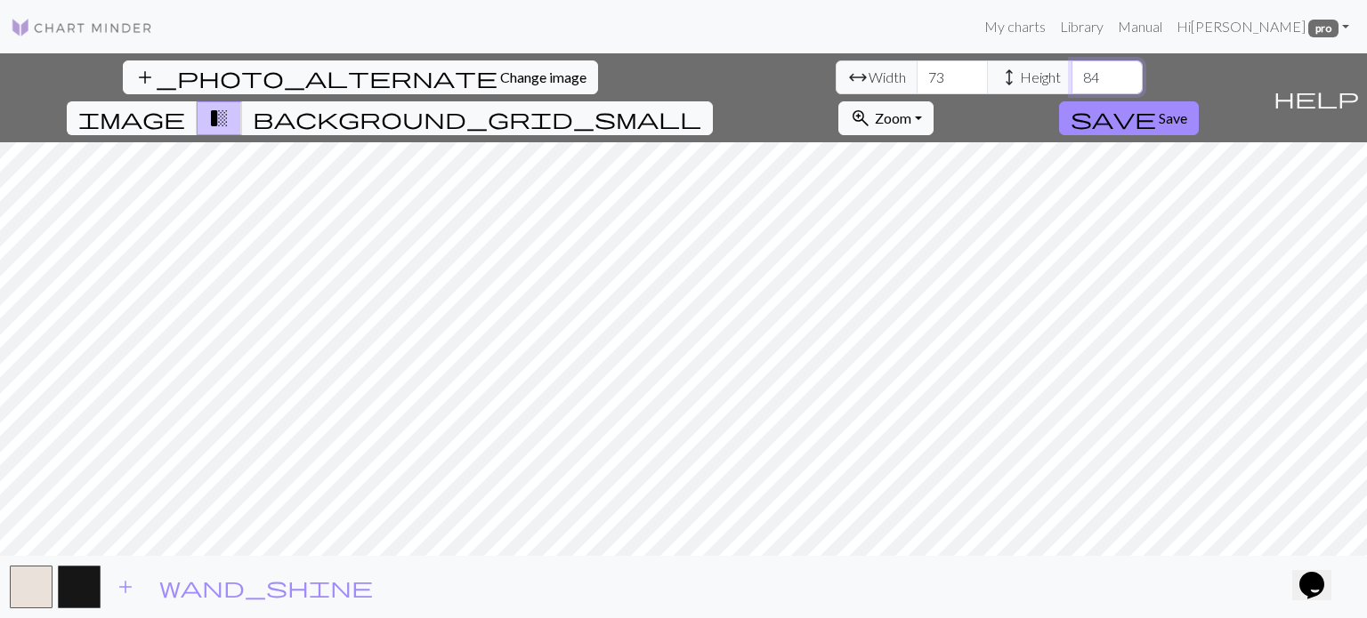
click at [1071, 84] on input "84" at bounding box center [1106, 78] width 71 height 34
click at [1071, 84] on input "83" at bounding box center [1106, 78] width 71 height 34
click at [1071, 88] on input "83" at bounding box center [1106, 78] width 71 height 34
click at [1071, 82] on input "82" at bounding box center [1106, 78] width 71 height 34
click at [1071, 81] on input "81" at bounding box center [1106, 78] width 71 height 34
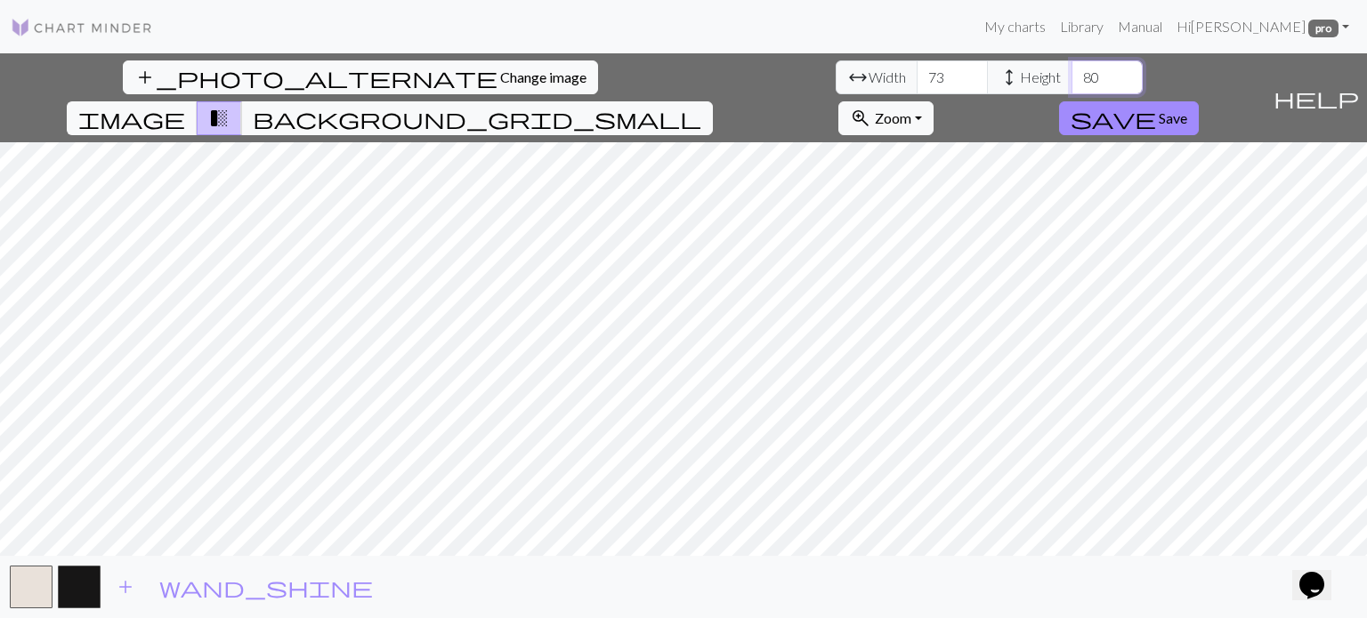
click at [1071, 81] on input "80" at bounding box center [1106, 78] width 71 height 34
click at [701, 106] on span "background_grid_small" at bounding box center [477, 118] width 448 height 25
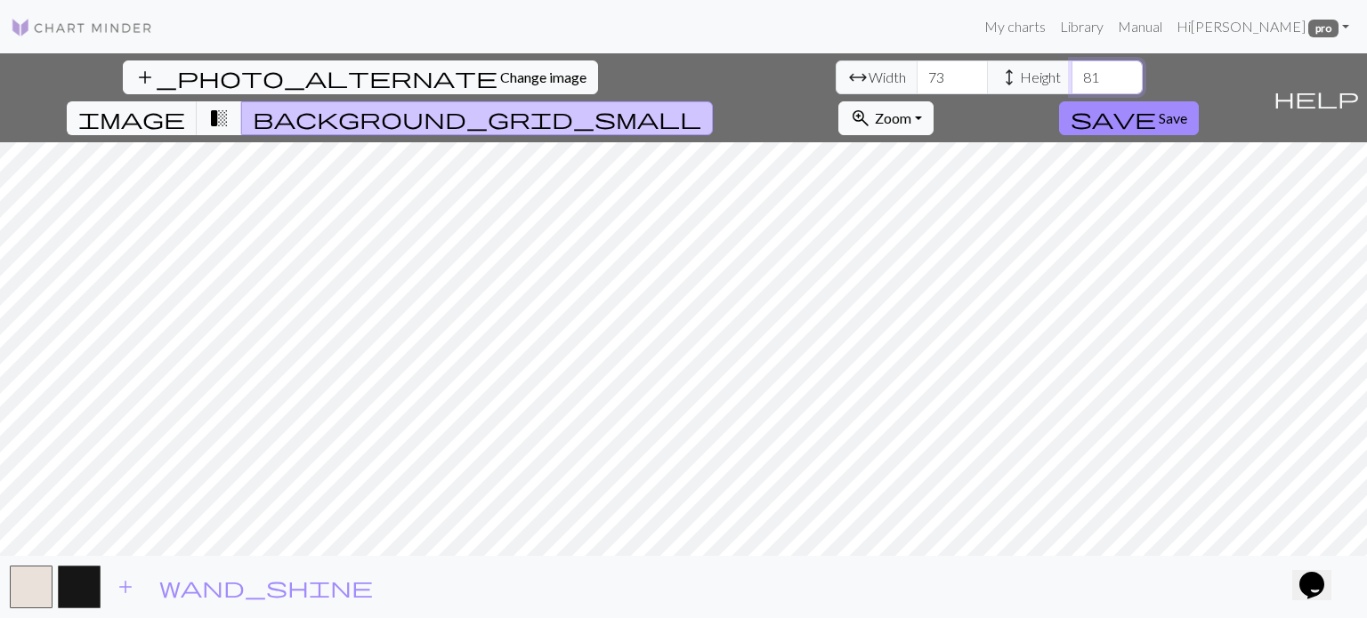
click at [1071, 69] on input "81" at bounding box center [1106, 78] width 71 height 34
click at [1071, 69] on input "82" at bounding box center [1106, 78] width 71 height 34
click at [1071, 69] on input "83" at bounding box center [1106, 78] width 71 height 34
click at [1071, 69] on input "84" at bounding box center [1106, 78] width 71 height 34
click at [1071, 71] on input "85" at bounding box center [1106, 78] width 71 height 34
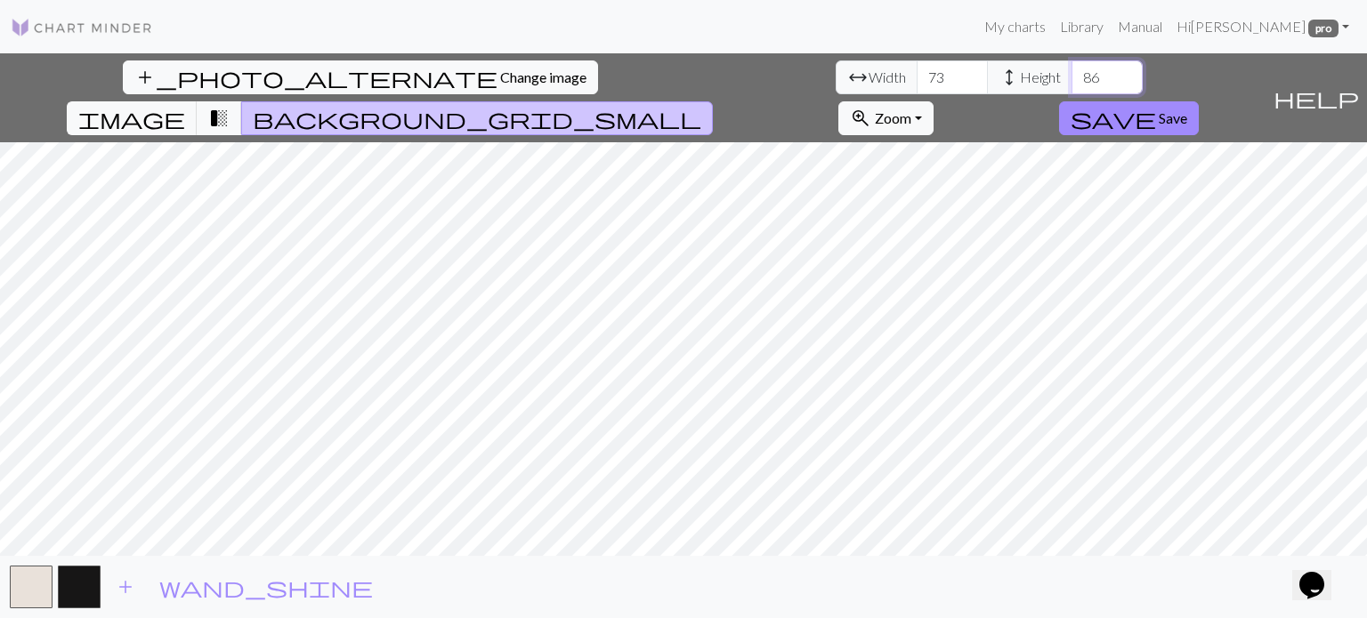
click at [1071, 71] on input "86" at bounding box center [1106, 78] width 71 height 34
click at [1071, 71] on input "87" at bounding box center [1106, 78] width 71 height 34
click at [1071, 71] on input "88" at bounding box center [1106, 78] width 71 height 34
click at [1071, 71] on input "89" at bounding box center [1106, 78] width 71 height 34
type input "90"
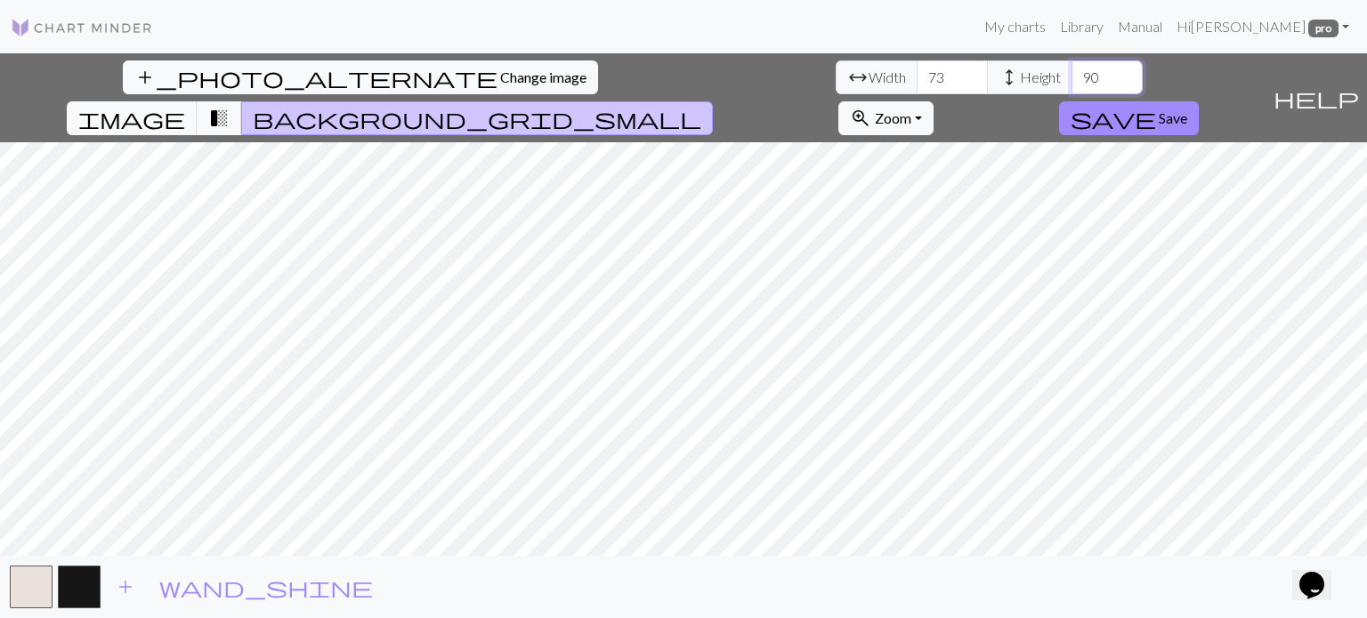
click at [1071, 71] on input "90" at bounding box center [1106, 78] width 71 height 34
click at [917, 74] on input "74" at bounding box center [952, 78] width 71 height 34
click at [917, 74] on input "75" at bounding box center [952, 78] width 71 height 34
click at [917, 74] on input "76" at bounding box center [952, 78] width 71 height 34
click at [917, 74] on input "77" at bounding box center [952, 78] width 71 height 34
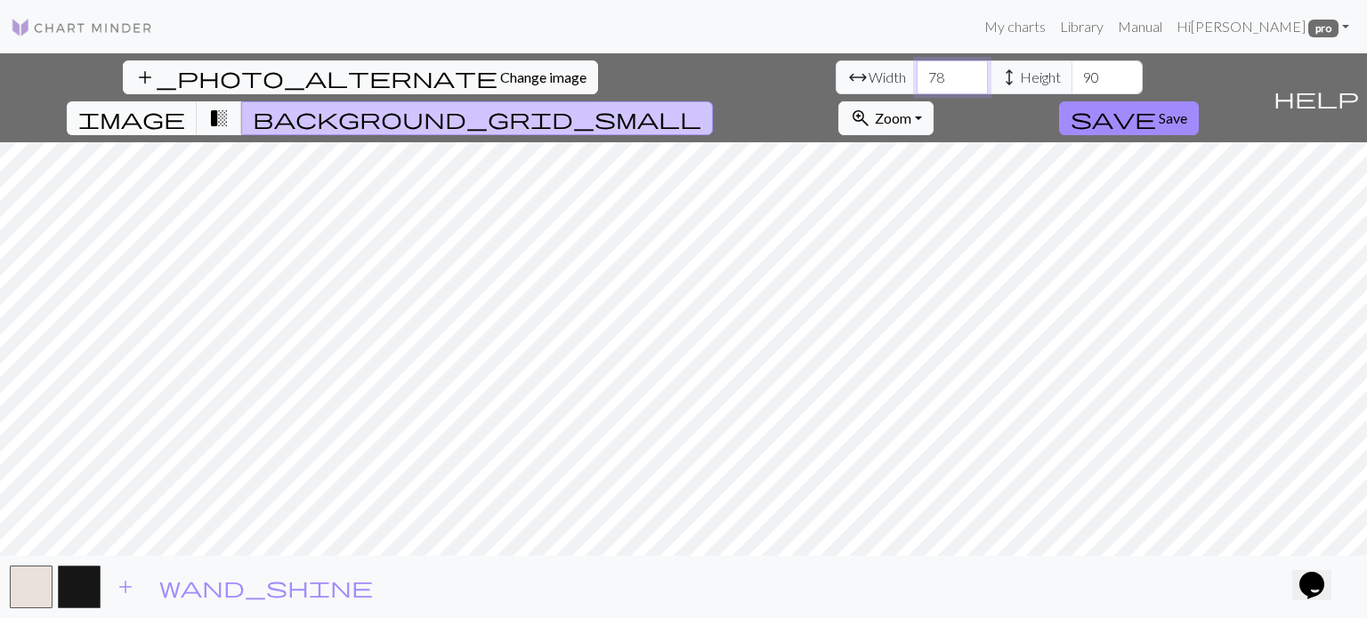
click at [917, 74] on input "78" at bounding box center [952, 78] width 71 height 34
click at [917, 74] on input "79" at bounding box center [952, 78] width 71 height 34
click at [917, 74] on input "80" at bounding box center [952, 78] width 71 height 34
click at [917, 74] on input "81" at bounding box center [952, 78] width 71 height 34
click at [917, 74] on input "82" at bounding box center [952, 78] width 71 height 34
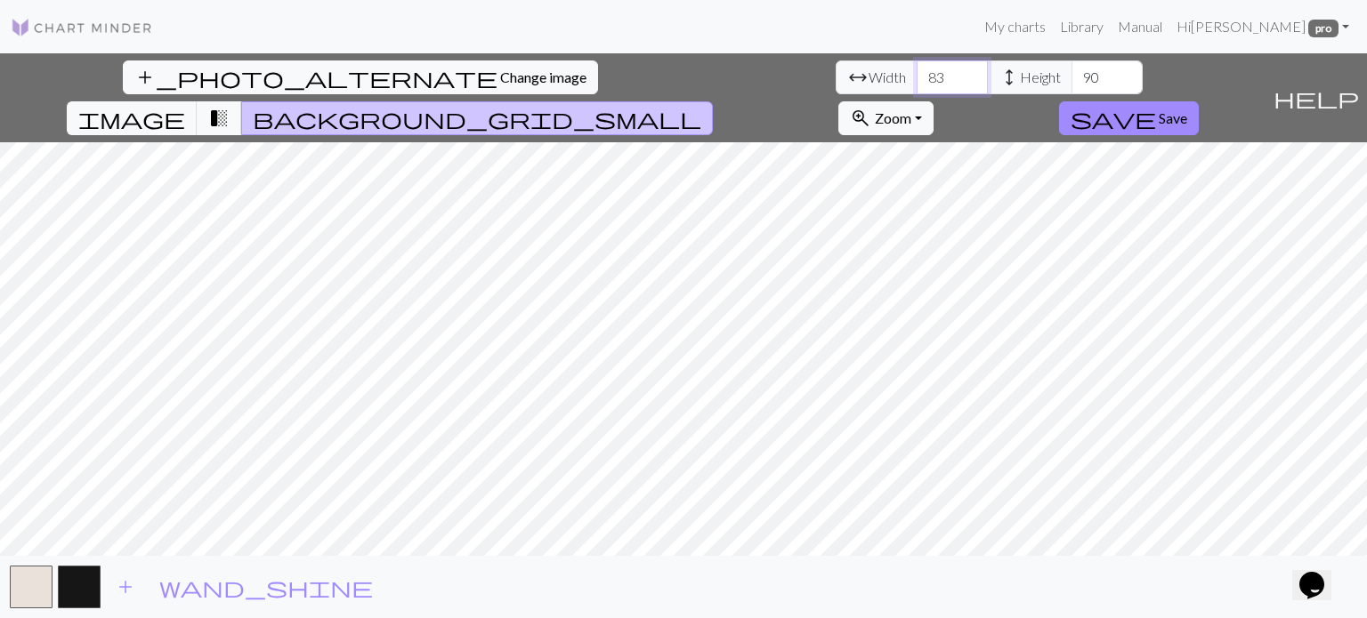
click at [917, 74] on input "83" at bounding box center [952, 78] width 71 height 34
click at [917, 74] on input "84" at bounding box center [952, 78] width 71 height 34
type input "83"
click at [917, 85] on input "83" at bounding box center [952, 78] width 71 height 34
click at [1071, 85] on input "89" at bounding box center [1106, 78] width 71 height 34
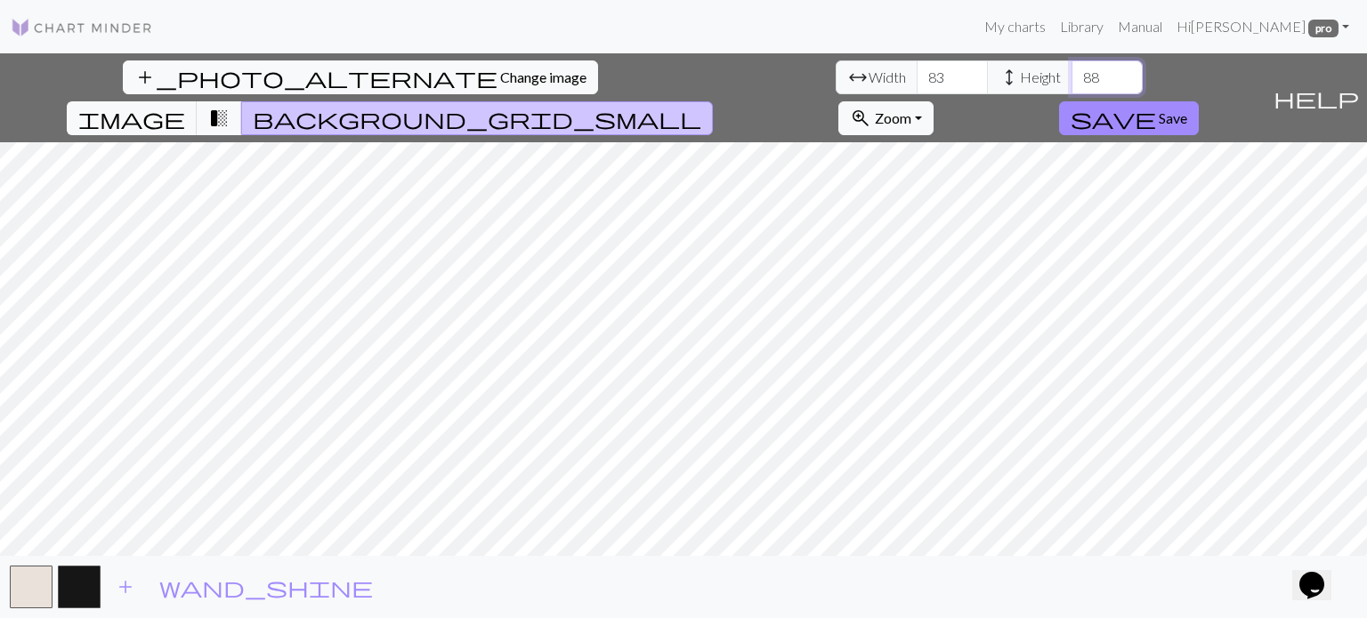
click at [1071, 85] on input "88" at bounding box center [1106, 78] width 71 height 34
click at [1071, 85] on input "87" at bounding box center [1106, 78] width 71 height 34
click at [1071, 73] on input "88" at bounding box center [1106, 78] width 71 height 34
click at [1071, 72] on input "89" at bounding box center [1106, 78] width 71 height 34
click at [1071, 82] on input "88" at bounding box center [1106, 78] width 71 height 34
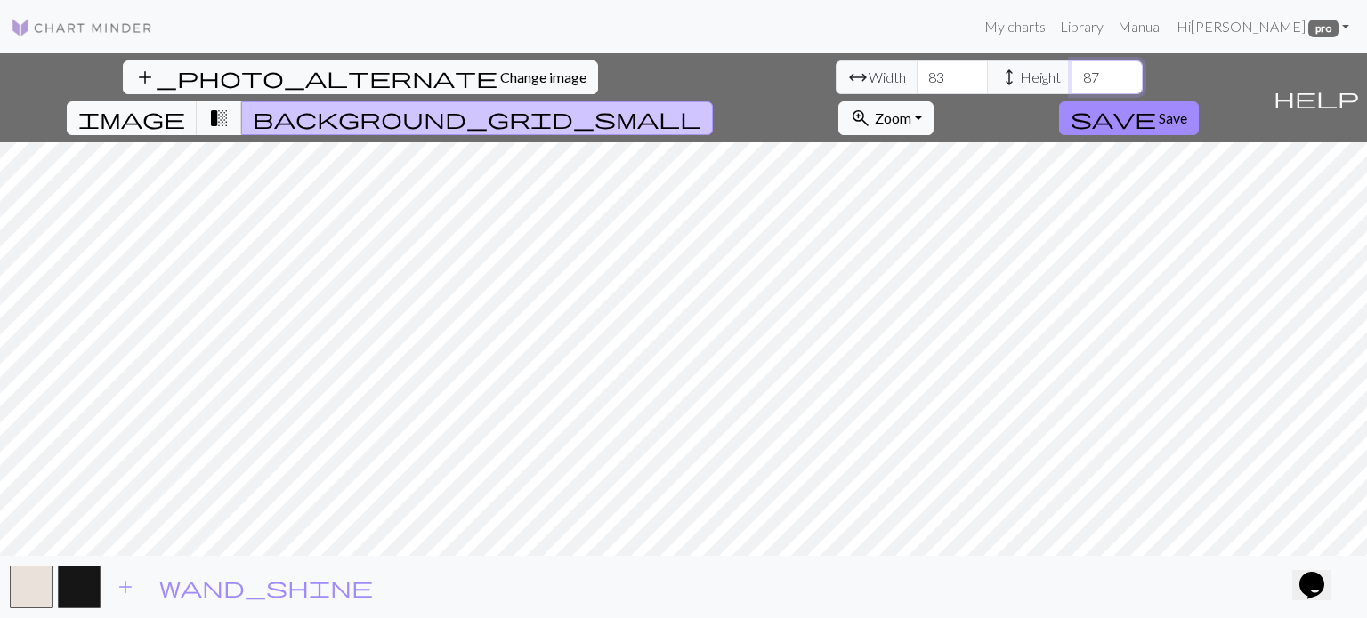
click at [1071, 82] on input "87" at bounding box center [1106, 78] width 71 height 34
click at [1071, 82] on input "86" at bounding box center [1106, 78] width 71 height 34
click at [1071, 74] on input "87" at bounding box center [1106, 78] width 71 height 34
click at [1071, 74] on input "88" at bounding box center [1106, 78] width 71 height 34
type input "89"
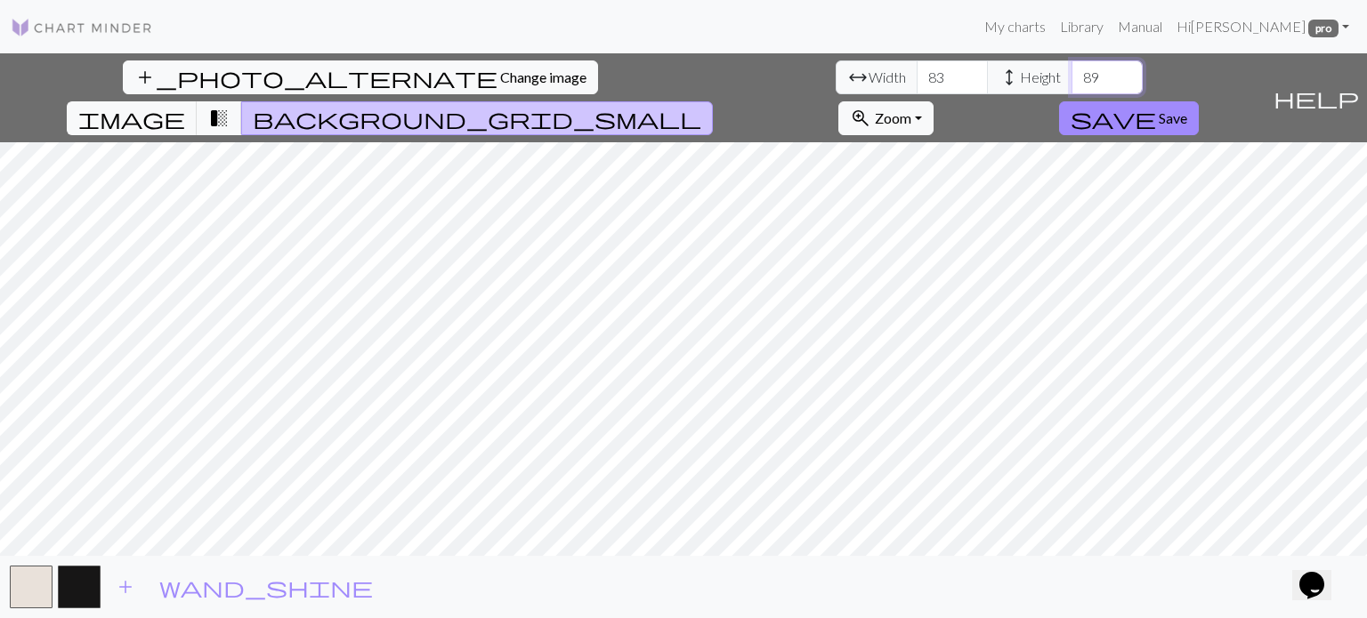
click at [1071, 74] on input "89" at bounding box center [1106, 78] width 71 height 34
click at [1187, 109] on span "Save" at bounding box center [1173, 117] width 28 height 17
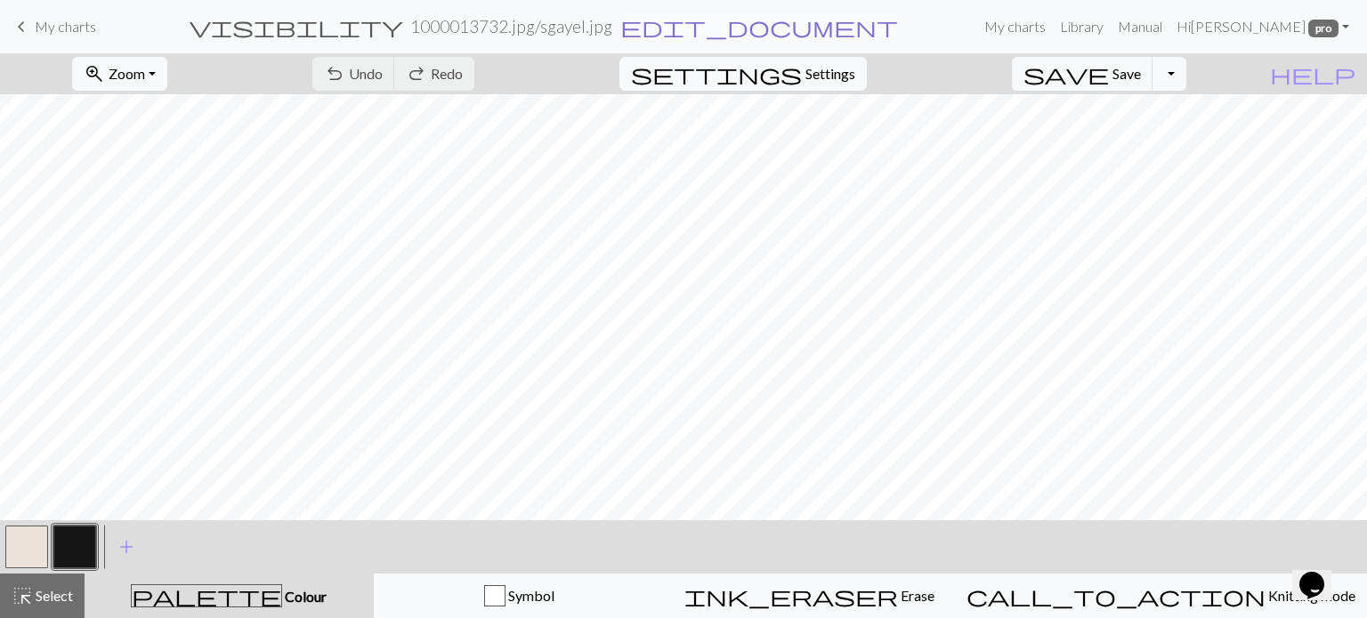
click at [658, 31] on span "edit_document" at bounding box center [759, 26] width 278 height 25
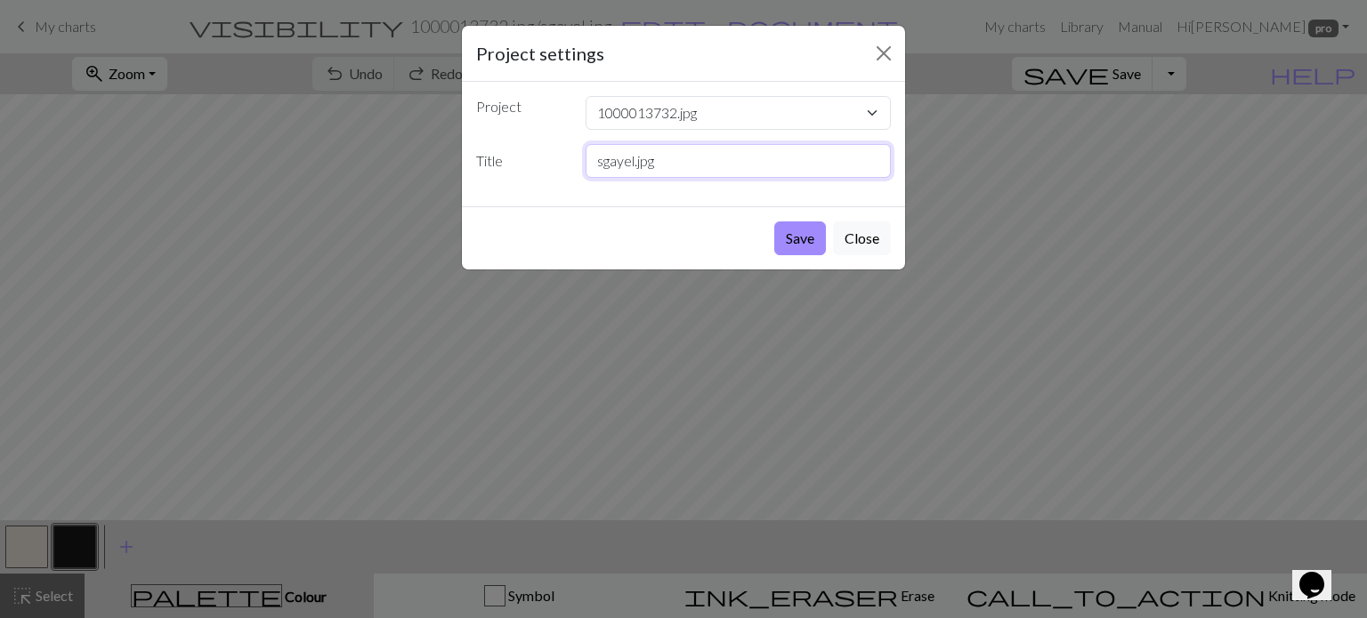
drag, startPoint x: 634, startPoint y: 165, endPoint x: 688, endPoint y: 167, distance: 53.5
click at [688, 167] on input "sgayel.jpg" at bounding box center [738, 161] width 306 height 34
click at [626, 160] on input "sgayel2" at bounding box center [738, 161] width 306 height 34
type input "sgaeyl 2"
click at [803, 240] on button "Save" at bounding box center [800, 239] width 52 height 34
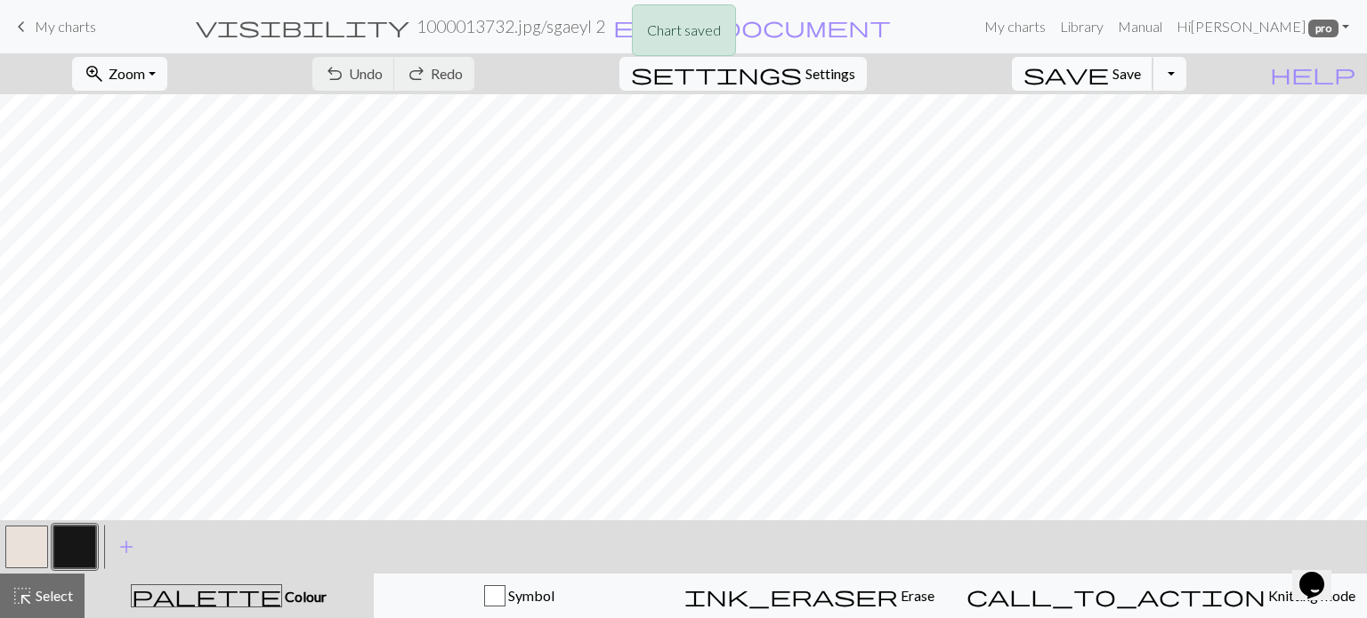
click at [1141, 77] on span "Save" at bounding box center [1126, 73] width 28 height 17
